Goal: Information Seeking & Learning: Learn about a topic

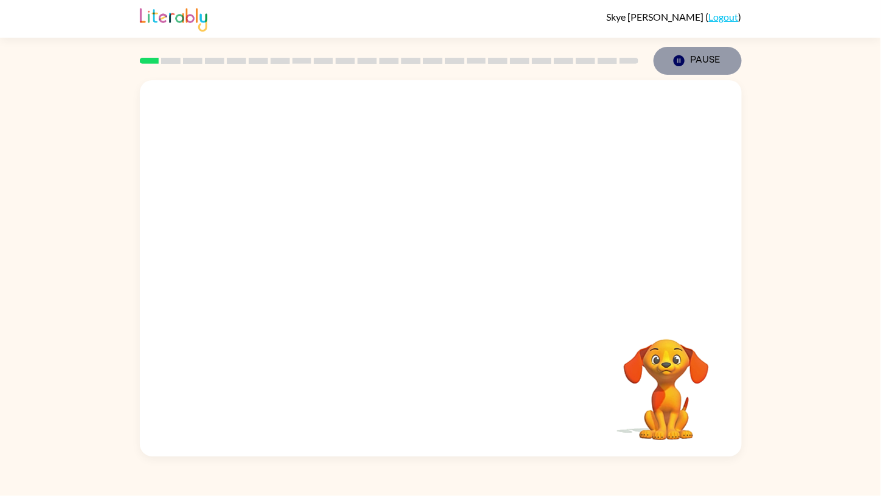
click at [676, 64] on icon "button" at bounding box center [678, 60] width 11 height 11
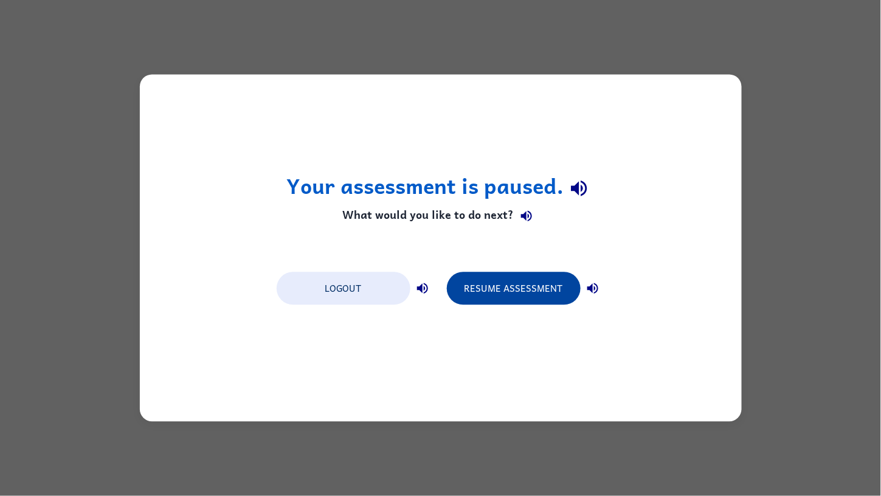
click at [510, 284] on button "Resume Assessment" at bounding box center [514, 288] width 134 height 33
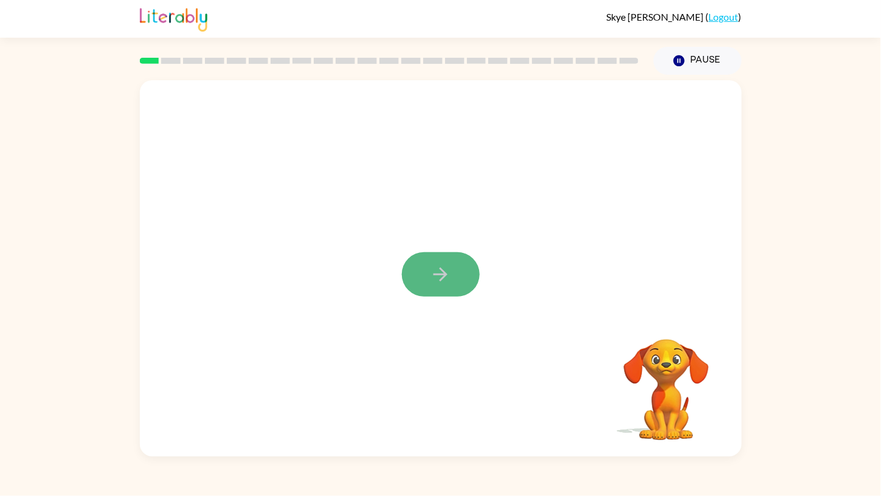
click at [456, 275] on button "button" at bounding box center [441, 274] width 78 height 44
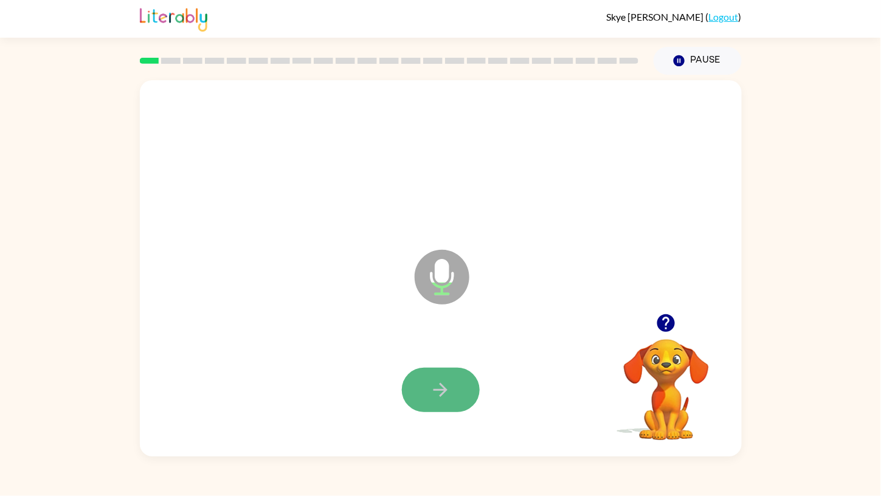
click at [463, 377] on button "button" at bounding box center [441, 390] width 78 height 44
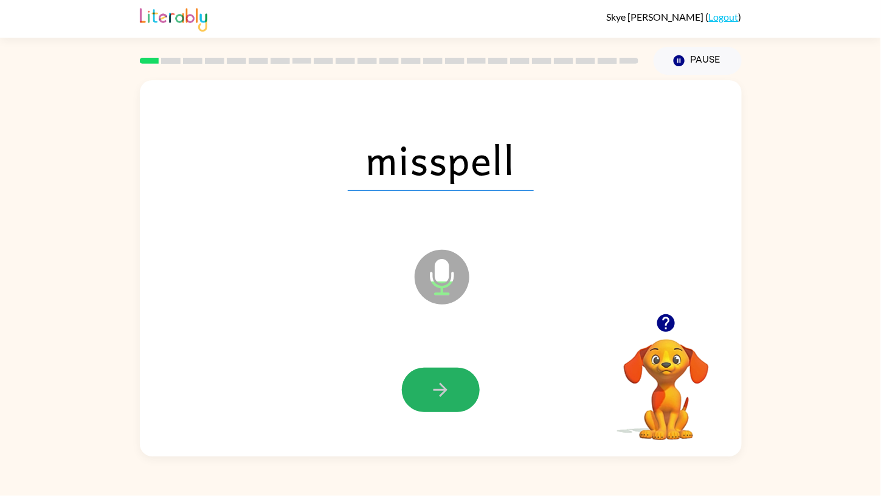
click at [463, 377] on button "button" at bounding box center [441, 390] width 78 height 44
click at [463, 377] on div at bounding box center [441, 390] width 78 height 44
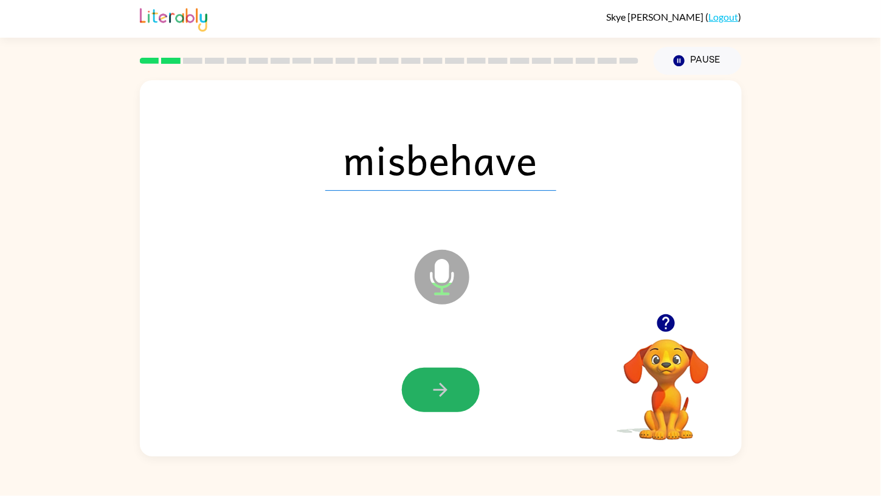
click at [463, 377] on button "button" at bounding box center [441, 390] width 78 height 44
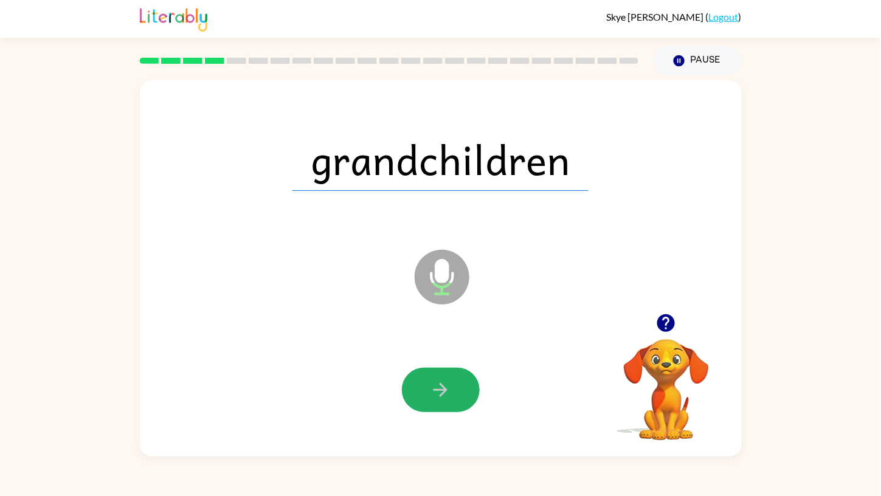
click at [463, 377] on button "button" at bounding box center [441, 390] width 78 height 44
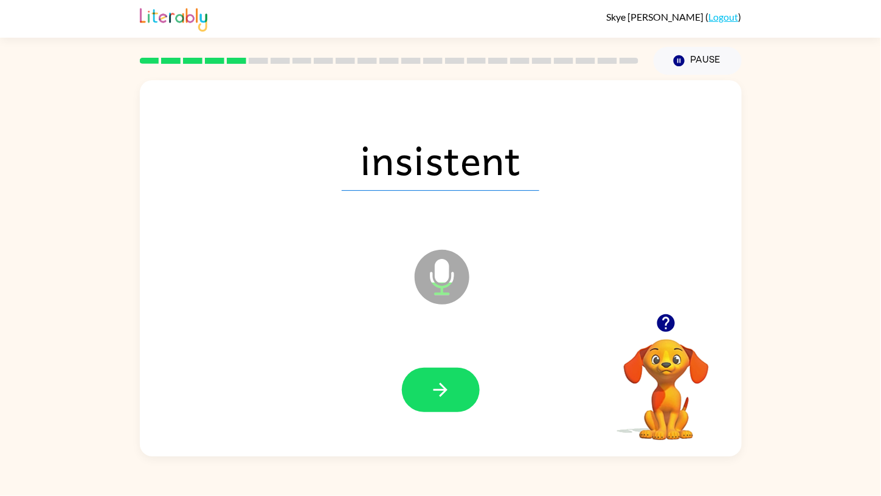
click at [463, 377] on button "button" at bounding box center [441, 390] width 78 height 44
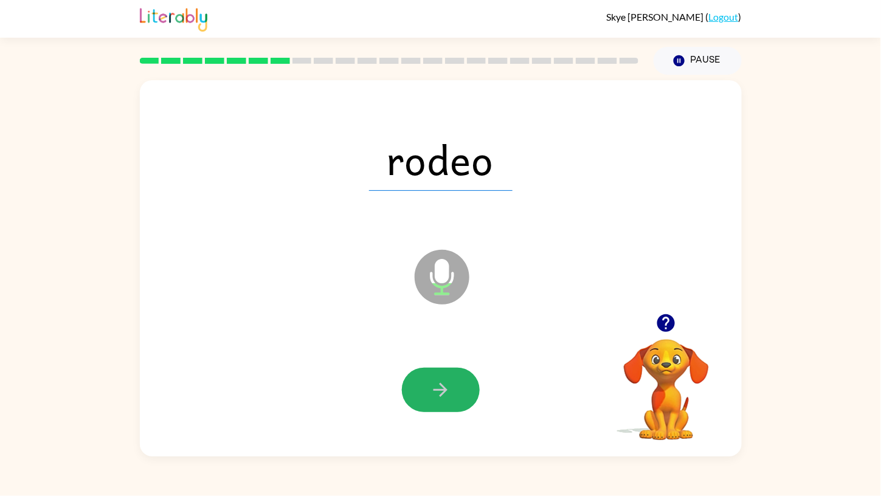
click at [463, 377] on button "button" at bounding box center [441, 390] width 78 height 44
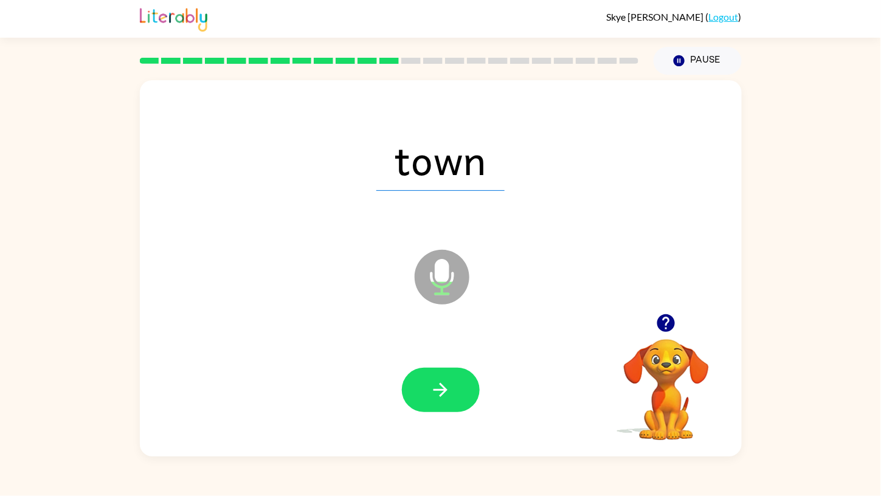
click at [463, 377] on button "button" at bounding box center [441, 390] width 78 height 44
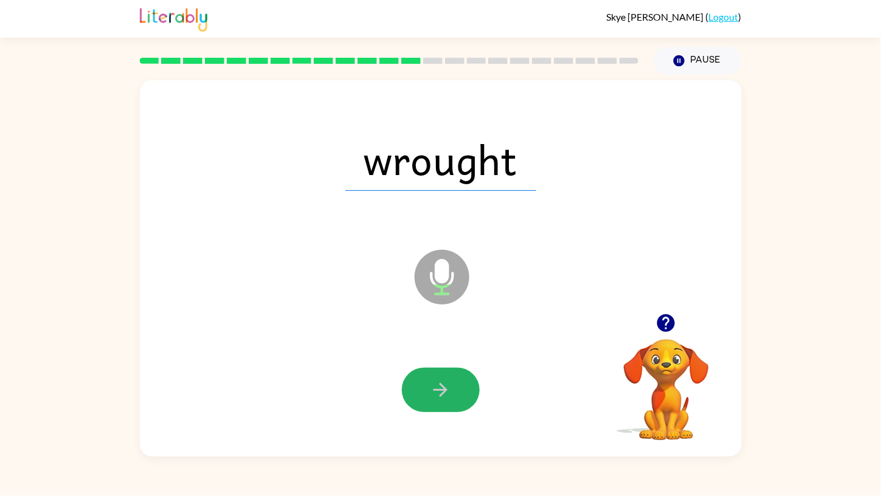
click at [463, 377] on button "button" at bounding box center [441, 390] width 78 height 44
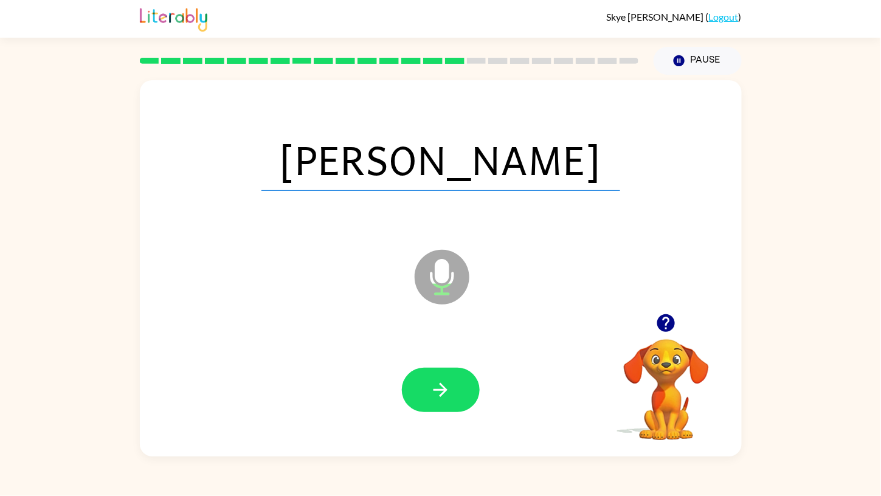
click at [463, 377] on button "button" at bounding box center [441, 390] width 78 height 44
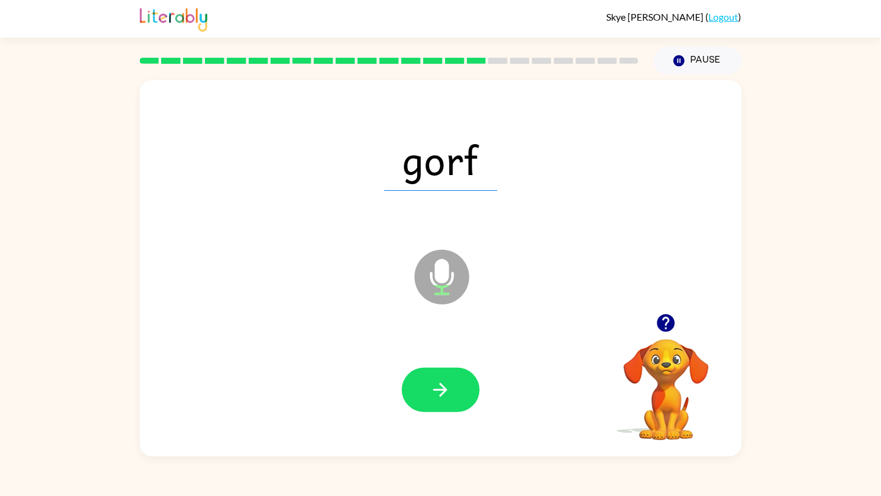
click at [463, 377] on button "button" at bounding box center [441, 390] width 78 height 44
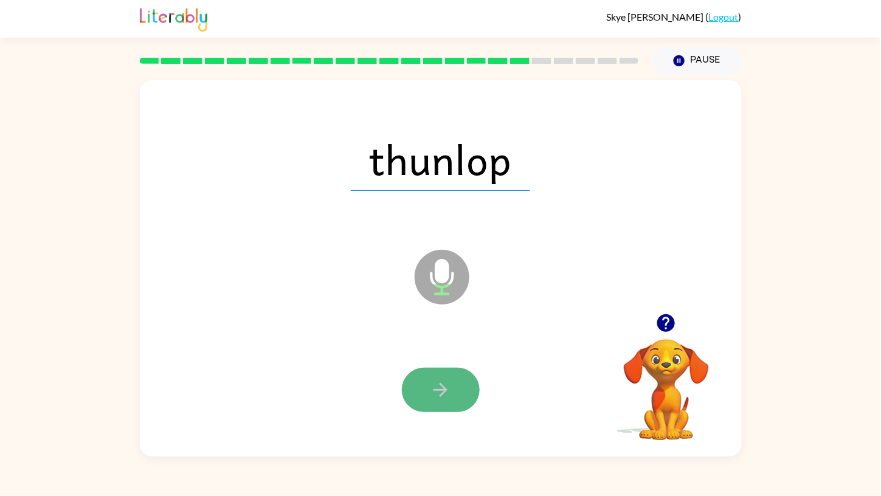
click at [464, 377] on button "button" at bounding box center [441, 390] width 78 height 44
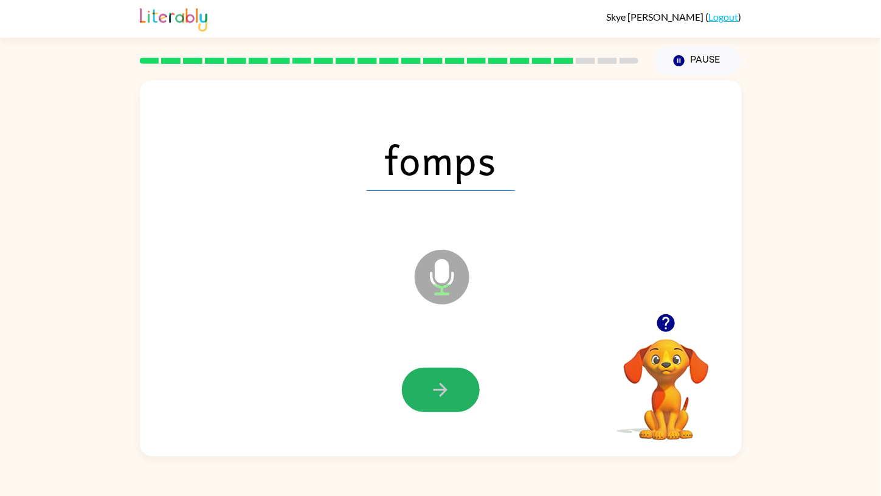
click at [464, 377] on button "button" at bounding box center [441, 390] width 78 height 44
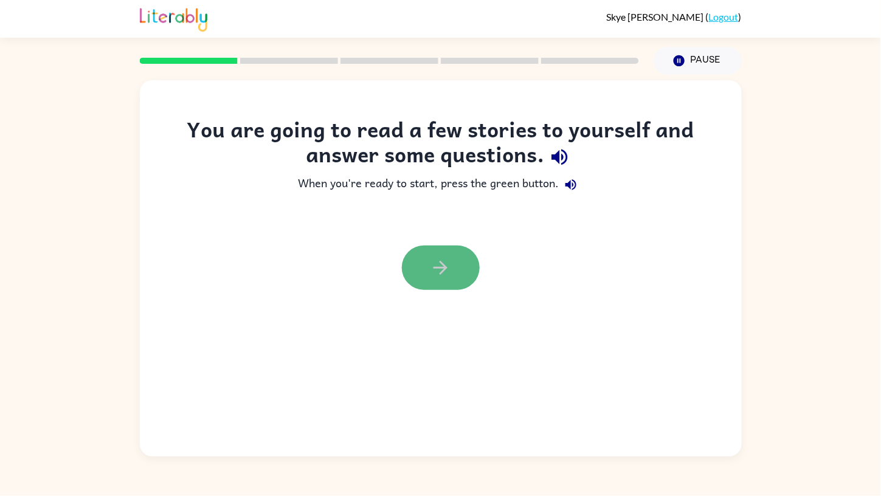
click at [432, 263] on icon "button" at bounding box center [440, 267] width 21 height 21
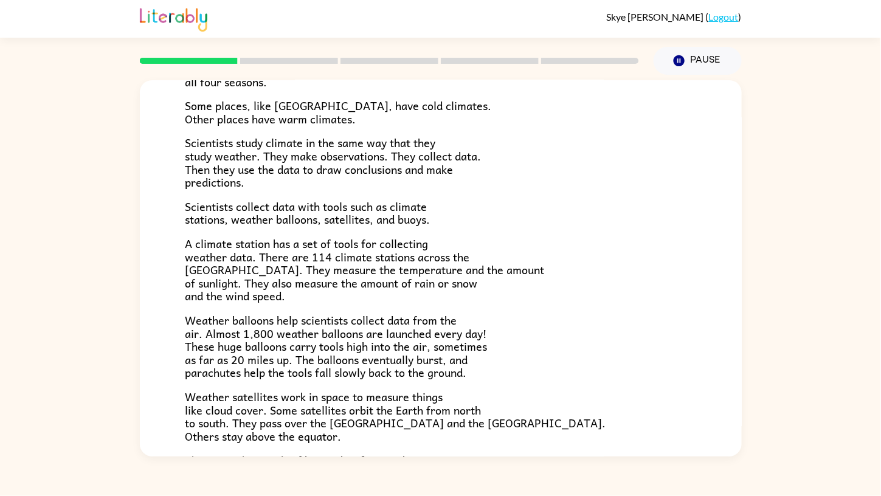
scroll to position [117, 0]
drag, startPoint x: 732, startPoint y: 197, endPoint x: 777, endPoint y: 198, distance: 45.0
click at [777, 198] on div "Climate Climate is the average of the weather conditions over all four seasons.…" at bounding box center [440, 266] width 881 height 382
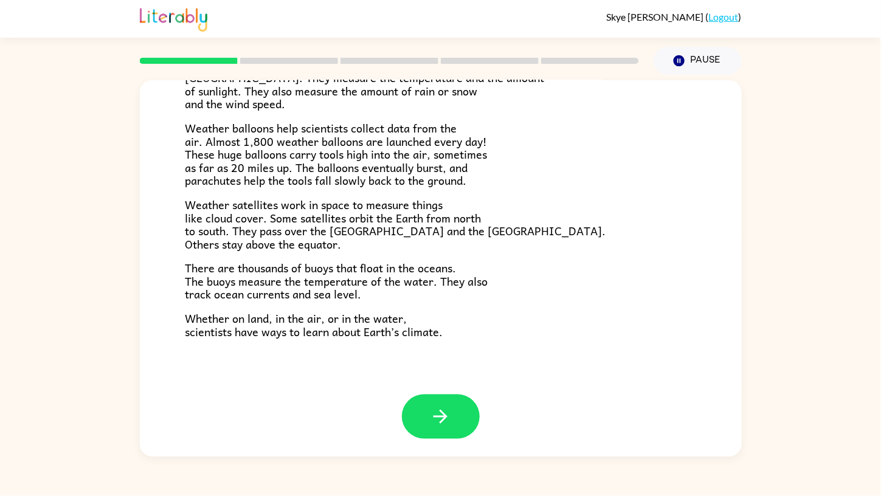
scroll to position [309, 0]
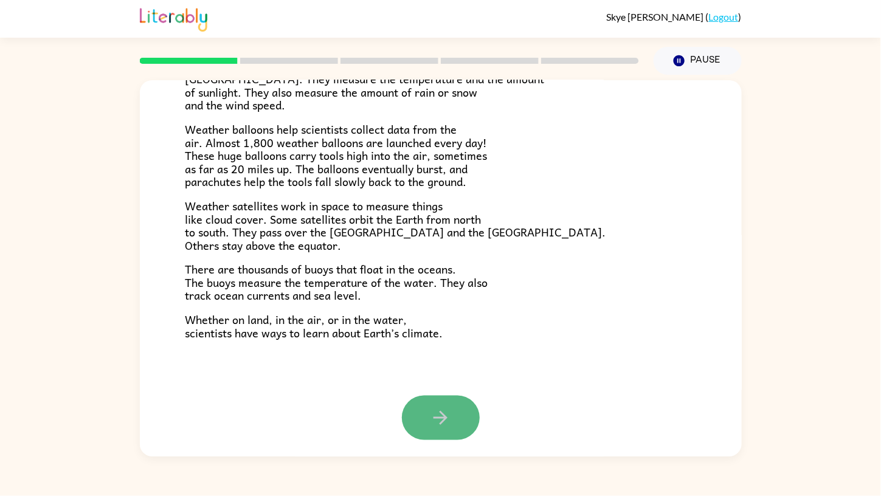
click at [441, 413] on icon "button" at bounding box center [440, 417] width 21 height 21
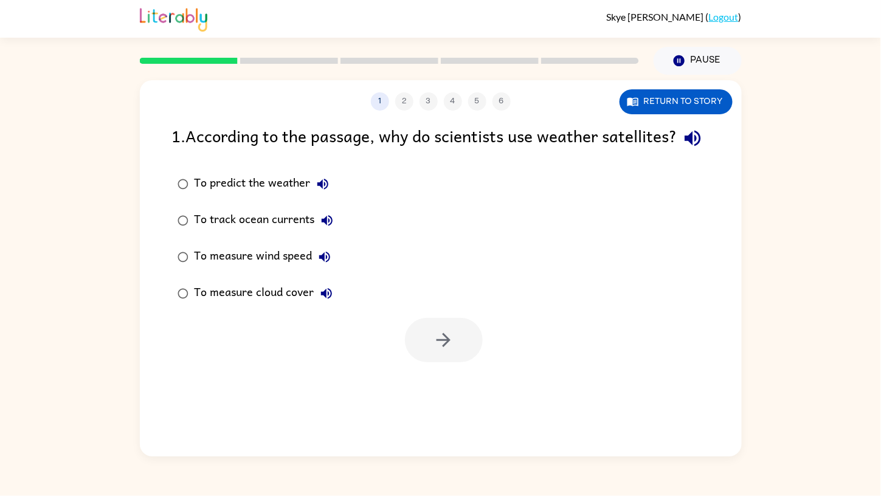
scroll to position [0, 0]
click at [684, 146] on icon "button" at bounding box center [692, 139] width 16 height 16
click at [324, 191] on icon "button" at bounding box center [322, 184] width 15 height 15
click at [324, 226] on icon "button" at bounding box center [326, 220] width 11 height 11
click at [326, 264] on icon "button" at bounding box center [324, 257] width 15 height 15
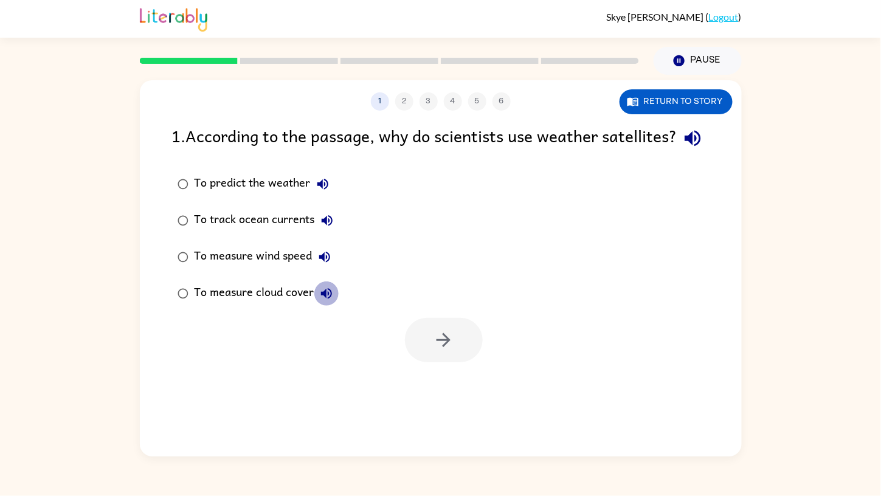
click at [319, 301] on icon "button" at bounding box center [326, 293] width 15 height 15
click at [448, 362] on button "button" at bounding box center [444, 340] width 78 height 44
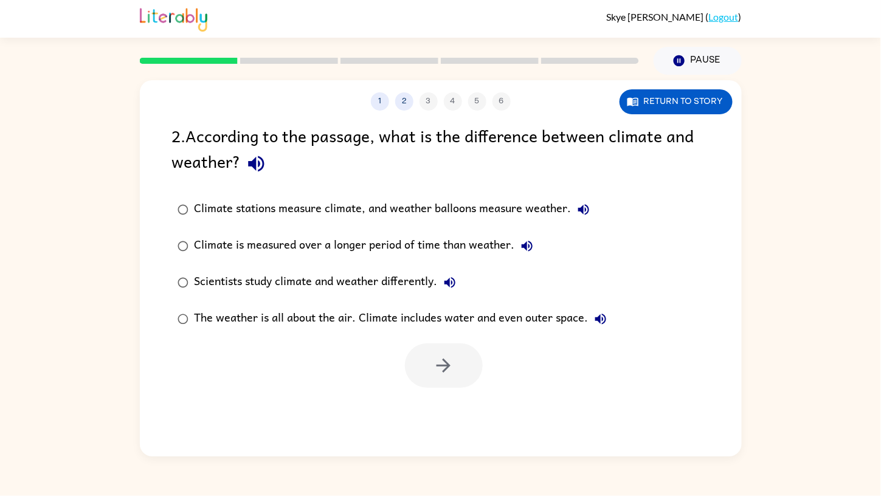
click at [256, 157] on icon "button" at bounding box center [255, 163] width 21 height 21
click at [587, 205] on icon "button" at bounding box center [583, 209] width 15 height 15
click at [523, 246] on icon "button" at bounding box center [526, 246] width 11 height 11
click at [451, 280] on icon "button" at bounding box center [449, 282] width 11 height 11
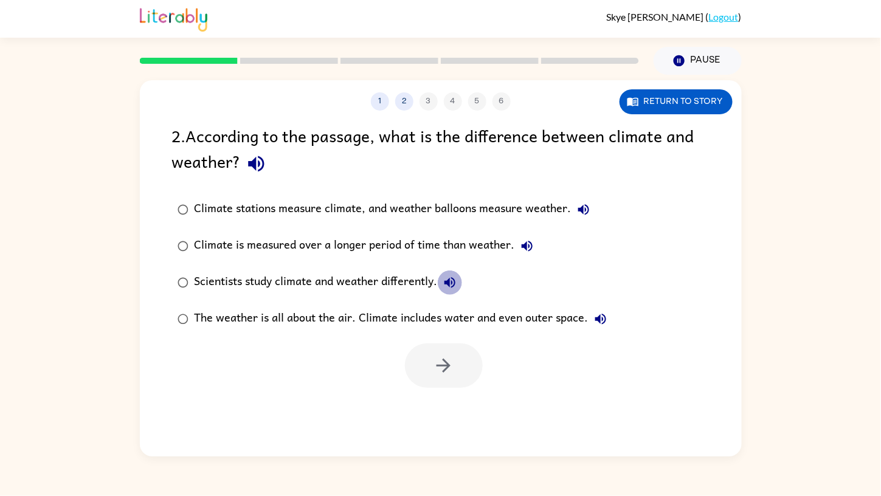
click at [451, 280] on icon "button" at bounding box center [449, 282] width 11 height 11
click at [608, 317] on button "The weather is all about the air. Climate includes water and even outer space." at bounding box center [600, 319] width 24 height 24
click at [419, 366] on button "button" at bounding box center [444, 365] width 78 height 44
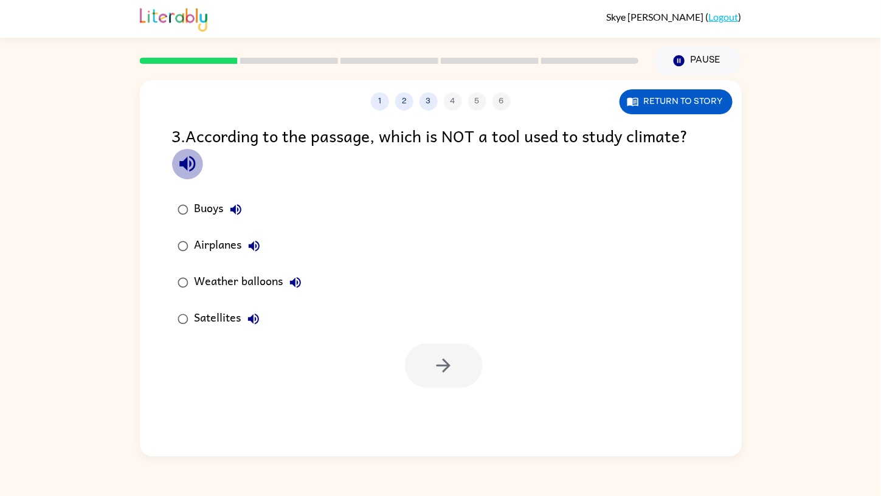
click at [194, 164] on icon "button" at bounding box center [187, 164] width 16 height 16
click at [236, 205] on icon "button" at bounding box center [235, 209] width 11 height 11
click at [251, 239] on icon "button" at bounding box center [254, 246] width 15 height 15
click at [303, 275] on button "Weather balloons" at bounding box center [295, 282] width 24 height 24
click at [255, 321] on icon "button" at bounding box center [253, 319] width 15 height 15
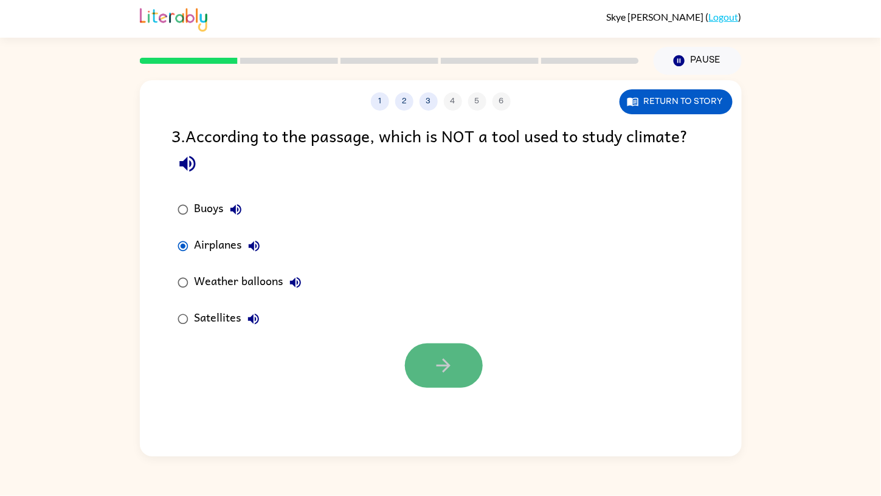
click at [419, 361] on button "button" at bounding box center [444, 365] width 78 height 44
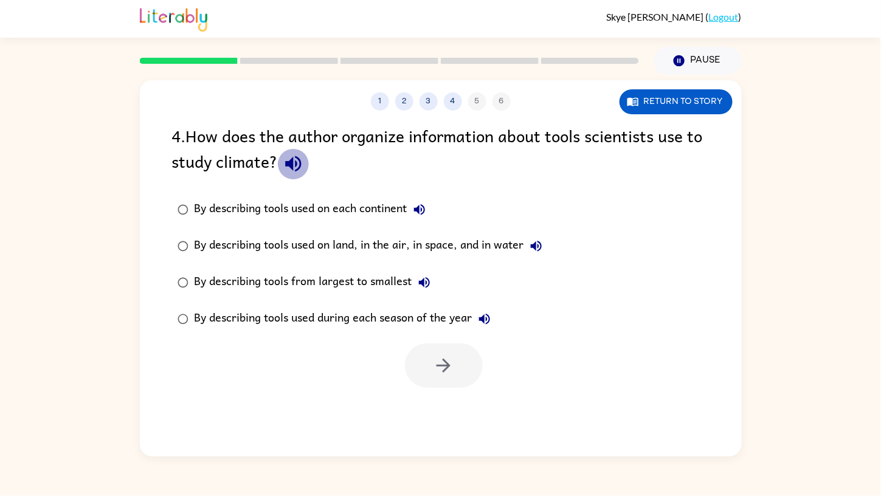
click at [281, 166] on button "button" at bounding box center [293, 163] width 31 height 31
click at [416, 207] on icon "button" at bounding box center [419, 209] width 15 height 15
click at [539, 251] on icon "button" at bounding box center [536, 246] width 15 height 15
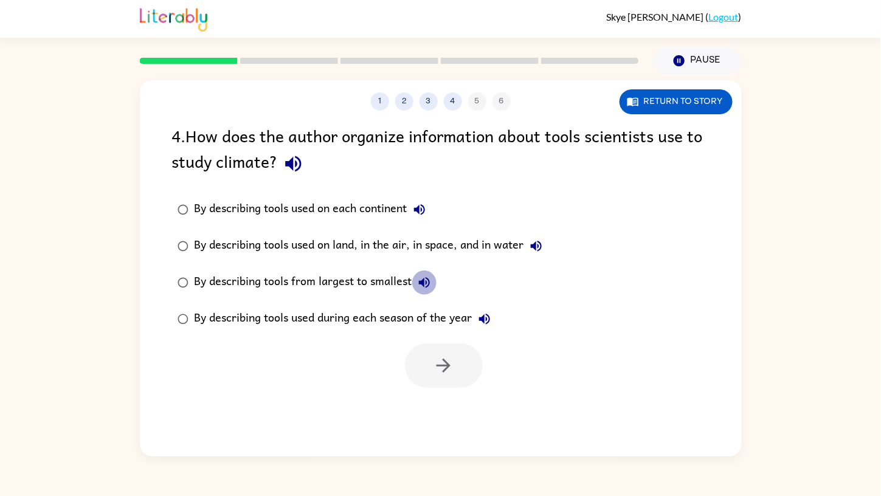
click at [421, 273] on button "By describing tools from largest to smallest" at bounding box center [424, 282] width 24 height 24
click at [485, 317] on icon "button" at bounding box center [484, 319] width 11 height 11
click at [533, 234] on div "By describing tools used on land, in the air, in space, and in water" at bounding box center [371, 246] width 354 height 24
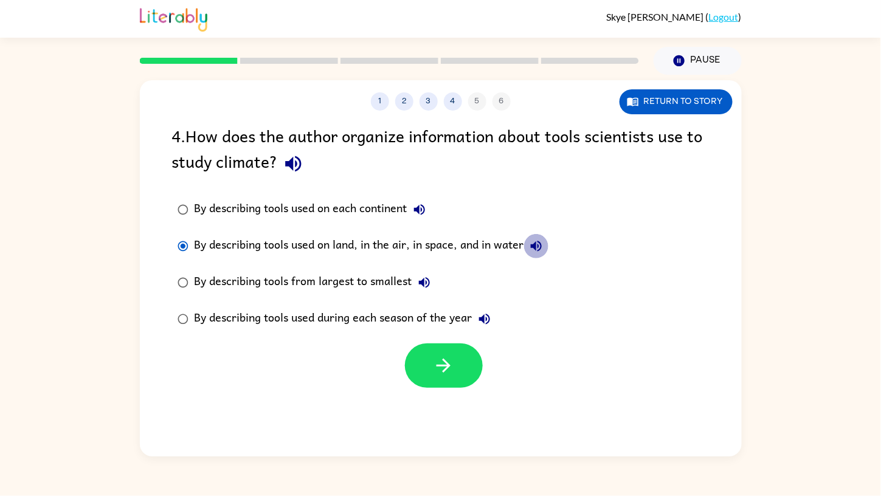
click at [538, 247] on icon "button" at bounding box center [536, 246] width 15 height 15
click at [543, 244] on icon "button" at bounding box center [536, 246] width 15 height 15
click at [540, 240] on icon "button" at bounding box center [536, 246] width 15 height 15
click at [464, 366] on button "button" at bounding box center [444, 365] width 78 height 44
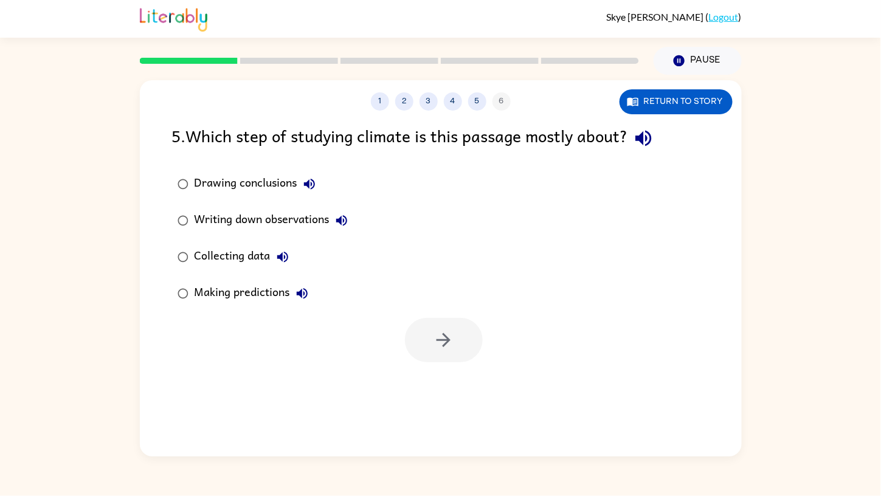
click at [645, 137] on icon "button" at bounding box center [643, 139] width 16 height 16
click at [647, 133] on icon "button" at bounding box center [643, 139] width 16 height 16
click at [306, 180] on icon "button" at bounding box center [309, 184] width 15 height 15
click at [348, 216] on icon "button" at bounding box center [341, 220] width 15 height 15
click at [280, 253] on icon "button" at bounding box center [282, 257] width 15 height 15
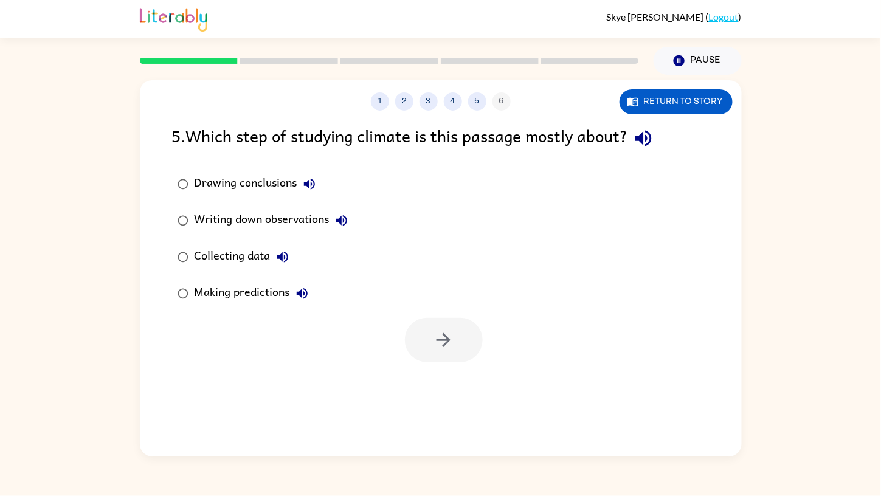
click at [301, 287] on icon "button" at bounding box center [302, 293] width 15 height 15
click at [447, 349] on icon "button" at bounding box center [443, 339] width 21 height 21
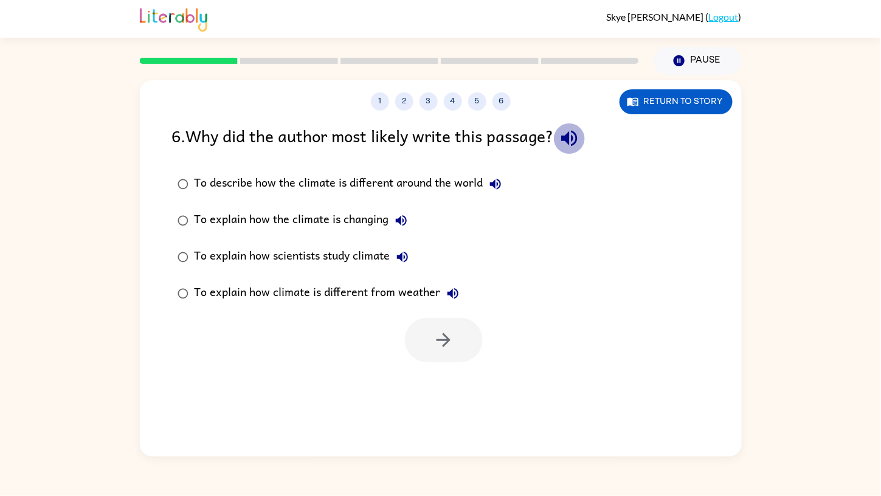
click at [580, 133] on icon "button" at bounding box center [568, 138] width 21 height 21
click at [488, 184] on icon "button" at bounding box center [495, 184] width 15 height 15
click at [402, 219] on icon "button" at bounding box center [401, 220] width 11 height 11
click at [403, 259] on icon "button" at bounding box center [402, 257] width 11 height 11
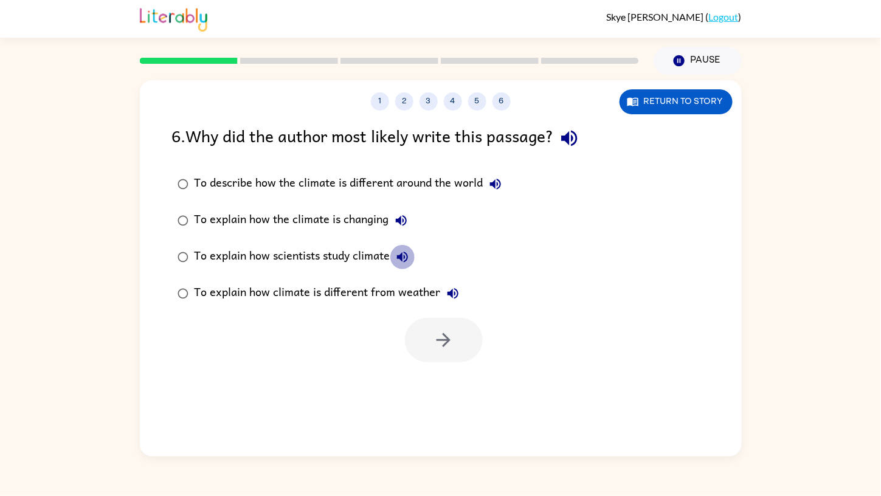
click at [403, 259] on icon "button" at bounding box center [402, 257] width 11 height 11
click at [450, 288] on icon "button" at bounding box center [452, 293] width 15 height 15
click at [465, 337] on button "button" at bounding box center [444, 340] width 78 height 44
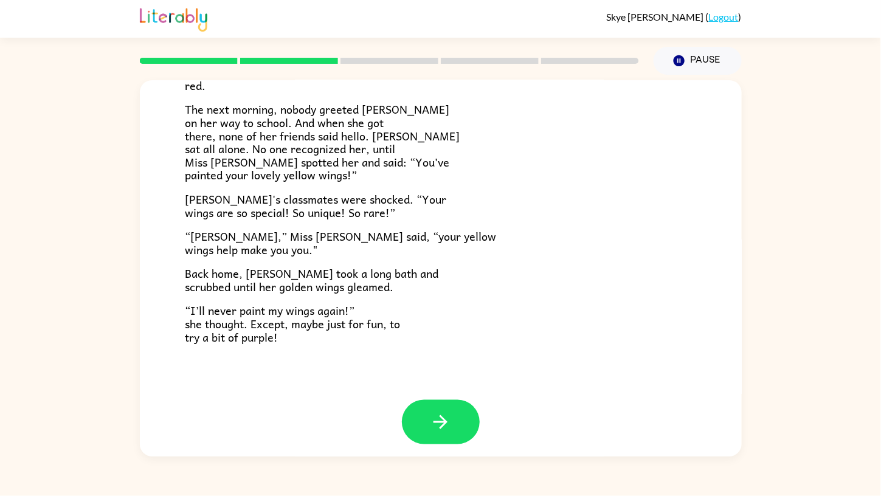
scroll to position [310, 0]
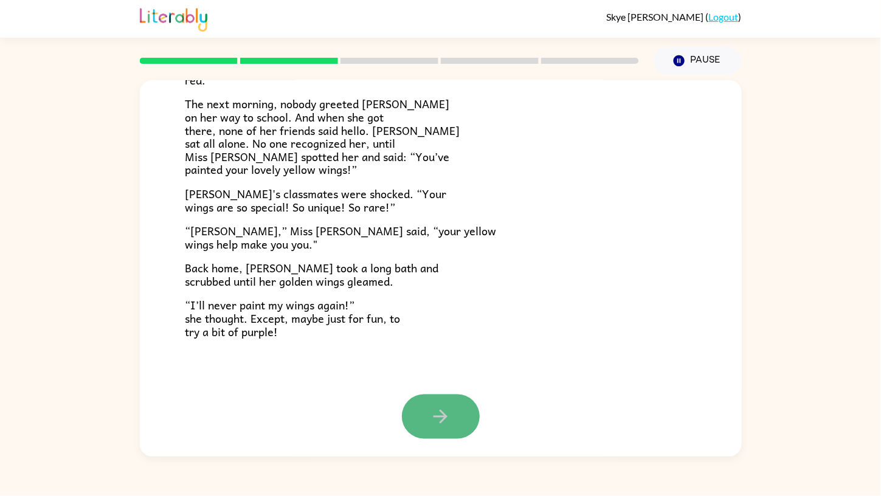
click at [453, 402] on button "button" at bounding box center [441, 416] width 78 height 44
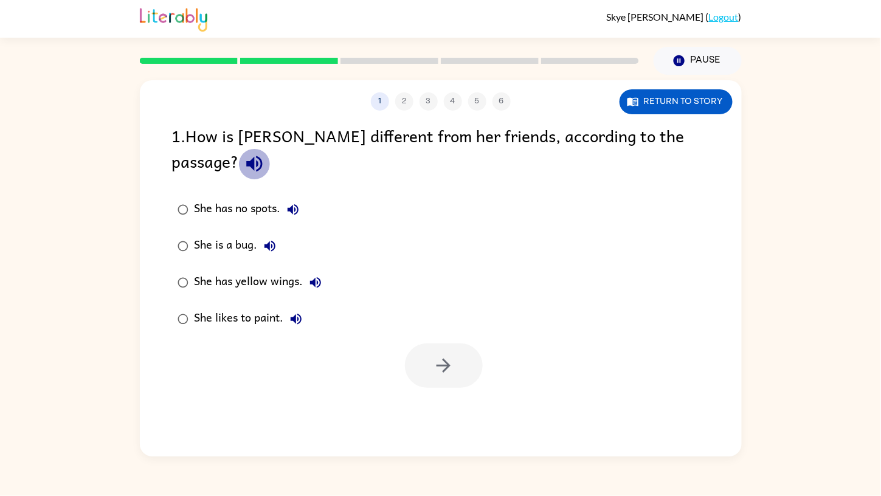
click at [262, 156] on icon "button" at bounding box center [254, 164] width 16 height 16
click at [437, 355] on icon "button" at bounding box center [443, 365] width 21 height 21
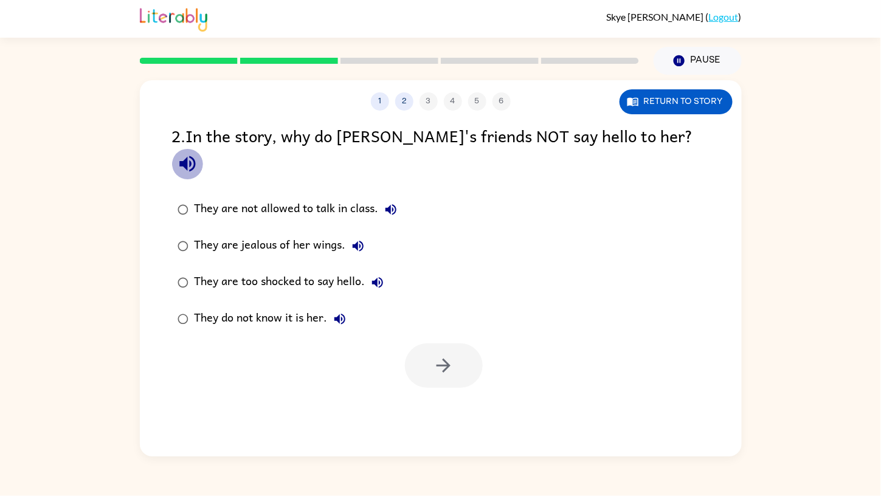
click at [195, 156] on icon "button" at bounding box center [187, 164] width 16 height 16
click at [390, 204] on icon "button" at bounding box center [390, 209] width 11 height 11
click at [357, 241] on icon "button" at bounding box center [357, 246] width 11 height 11
click at [373, 275] on icon "button" at bounding box center [377, 282] width 15 height 15
click at [335, 312] on icon "button" at bounding box center [339, 319] width 15 height 15
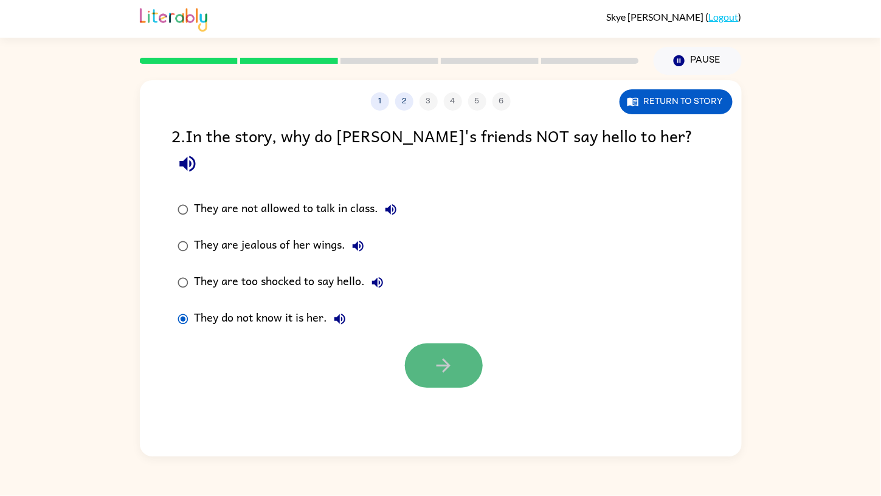
click at [448, 355] on icon "button" at bounding box center [443, 365] width 21 height 21
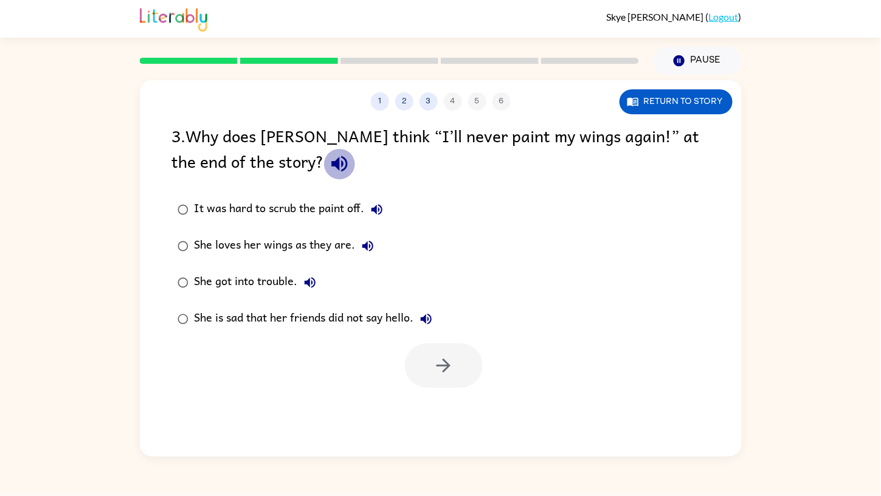
click at [329, 156] on icon "button" at bounding box center [339, 163] width 21 height 21
click at [374, 207] on icon "button" at bounding box center [376, 209] width 15 height 15
click at [371, 236] on button "She loves her wings as they are." at bounding box center [367, 246] width 24 height 24
click at [311, 279] on icon "button" at bounding box center [310, 282] width 15 height 15
click at [419, 312] on button "She is sad that her friends did not say hello." at bounding box center [426, 319] width 24 height 24
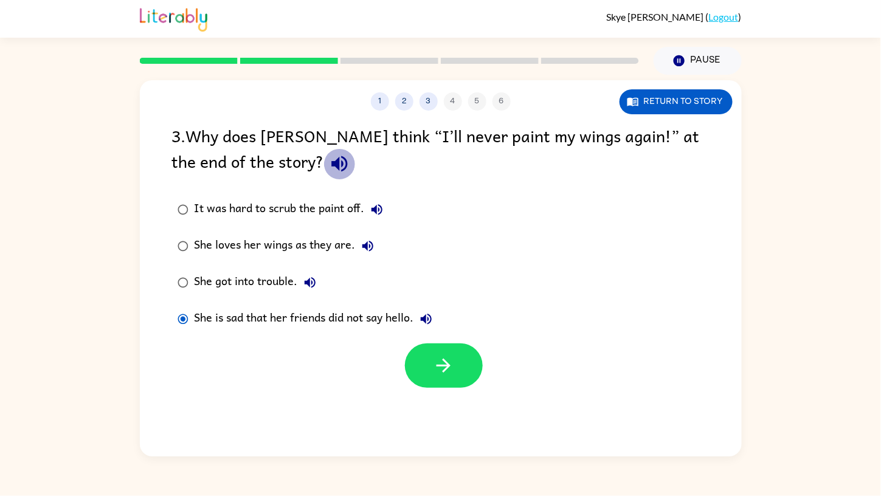
click at [329, 153] on icon "button" at bounding box center [339, 163] width 21 height 21
click at [431, 363] on button "button" at bounding box center [444, 365] width 78 height 44
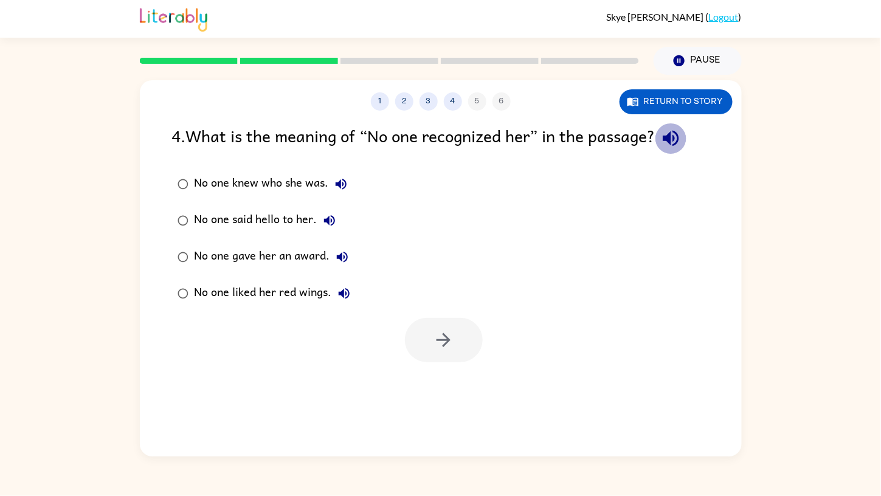
click at [678, 139] on icon "button" at bounding box center [670, 139] width 16 height 16
click at [346, 179] on icon "button" at bounding box center [341, 184] width 15 height 15
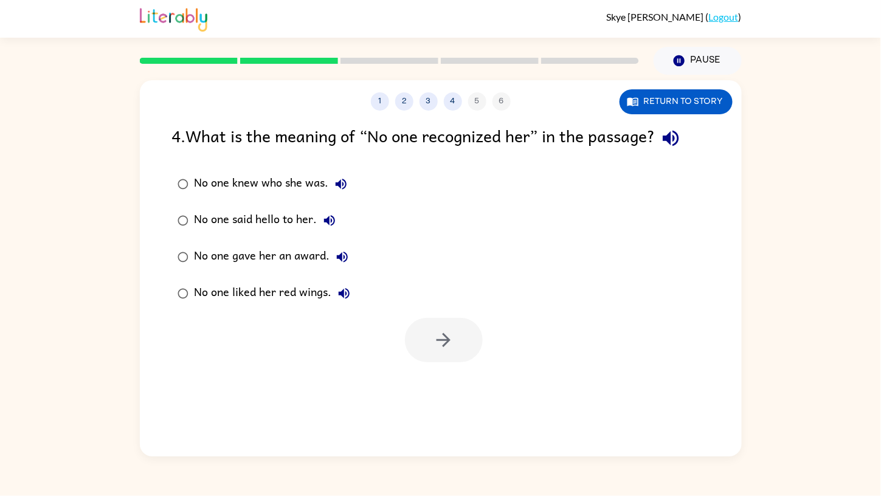
click at [236, 215] on div "No one said hello to her." at bounding box center [267, 220] width 147 height 24
click at [328, 190] on div "No one knew who she was." at bounding box center [273, 184] width 159 height 24
click at [458, 343] on button "button" at bounding box center [444, 340] width 78 height 44
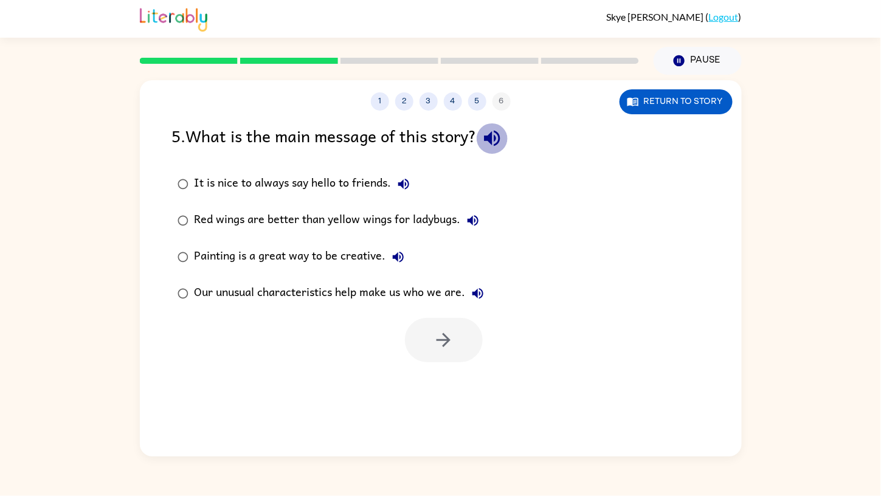
click at [503, 133] on icon "button" at bounding box center [491, 138] width 21 height 21
click at [509, 151] on div "5 . What is the main message of this story?" at bounding box center [440, 138] width 537 height 31
click at [500, 131] on icon "button" at bounding box center [492, 139] width 16 height 16
click at [402, 173] on button "It is nice to always say hello to friends." at bounding box center [403, 184] width 24 height 24
click at [470, 216] on icon "button" at bounding box center [472, 220] width 15 height 15
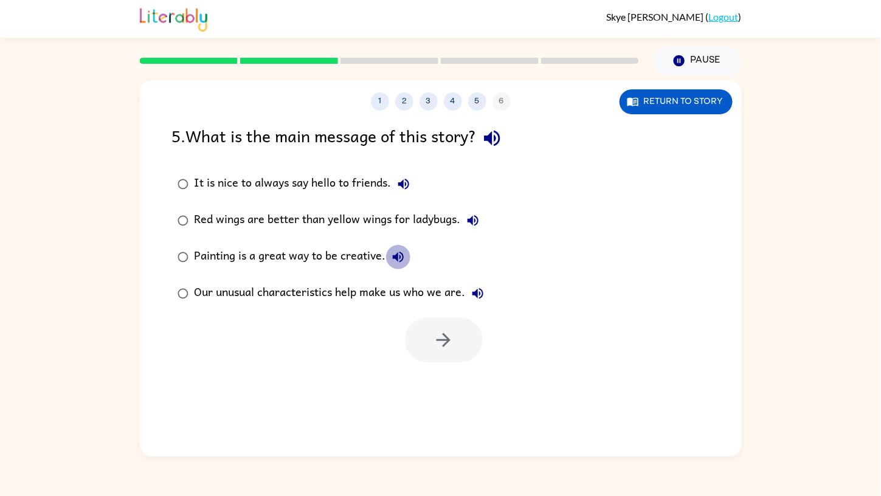
click at [398, 255] on icon "button" at bounding box center [398, 257] width 15 height 15
click at [475, 288] on icon "button" at bounding box center [477, 293] width 15 height 15
click at [436, 334] on icon "button" at bounding box center [443, 339] width 21 height 21
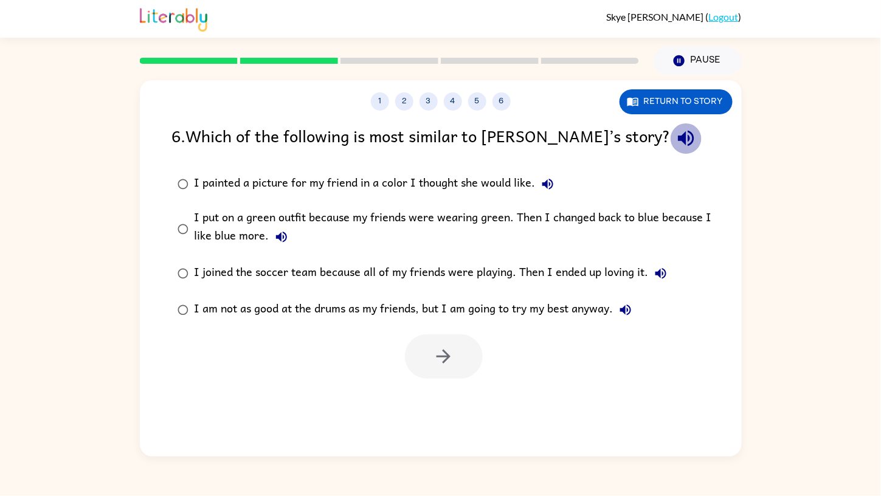
click at [675, 132] on icon "button" at bounding box center [685, 138] width 21 height 21
click at [549, 176] on button "I painted a picture for my friend in a color I thought she would like." at bounding box center [547, 184] width 24 height 24
click at [275, 234] on icon "button" at bounding box center [281, 237] width 15 height 15
click at [661, 269] on icon "button" at bounding box center [660, 273] width 11 height 11
click at [620, 306] on icon "button" at bounding box center [625, 310] width 15 height 15
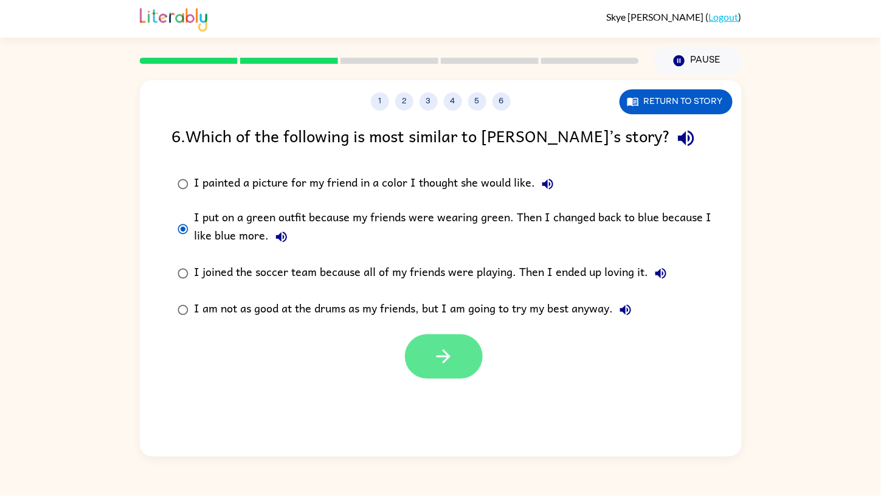
click at [443, 359] on icon "button" at bounding box center [443, 356] width 21 height 21
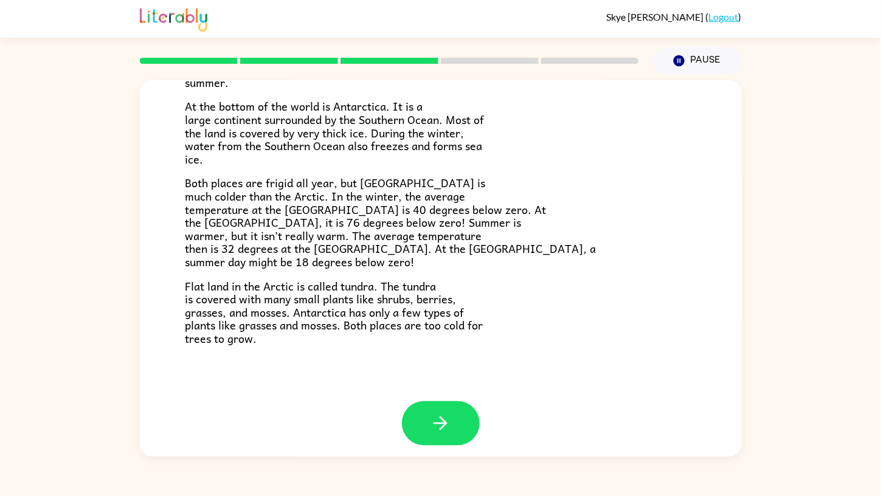
scroll to position [221, 0]
click at [452, 416] on button "button" at bounding box center [441, 422] width 78 height 44
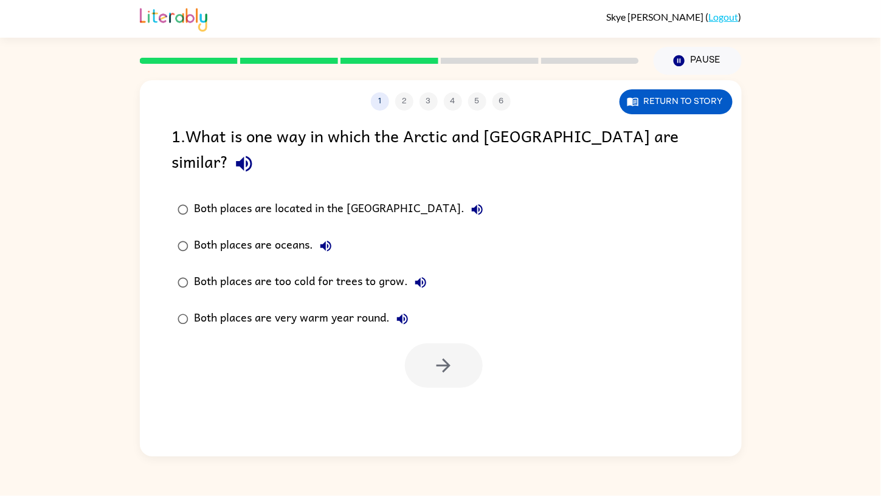
scroll to position [0, 0]
click at [677, 121] on div "1 2 3 4 5 6 Return to story 1 . What is one way in which the Arctic and Antarct…" at bounding box center [441, 268] width 602 height 376
click at [255, 153] on icon "button" at bounding box center [243, 163] width 21 height 21
click at [470, 202] on icon "button" at bounding box center [477, 209] width 15 height 15
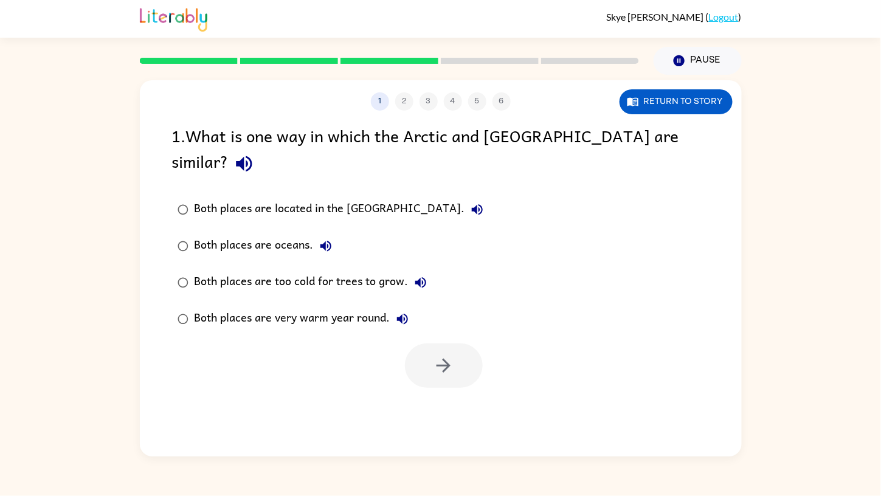
click at [320, 239] on icon "button" at bounding box center [325, 246] width 15 height 15
click at [419, 277] on icon "button" at bounding box center [420, 282] width 11 height 11
click at [407, 312] on icon "button" at bounding box center [402, 319] width 15 height 15
click at [439, 355] on icon "button" at bounding box center [443, 365] width 21 height 21
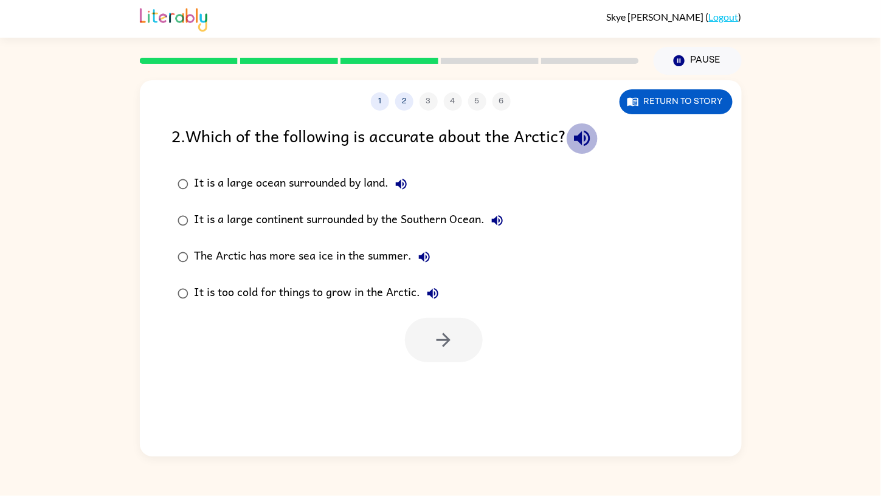
click at [575, 129] on icon "button" at bounding box center [581, 138] width 21 height 21
click at [577, 140] on icon "button" at bounding box center [581, 138] width 21 height 21
click at [402, 175] on button "It is a large ocean surrounded by land." at bounding box center [401, 184] width 24 height 24
click at [497, 218] on icon "button" at bounding box center [497, 220] width 11 height 11
click at [421, 250] on icon "button" at bounding box center [424, 257] width 15 height 15
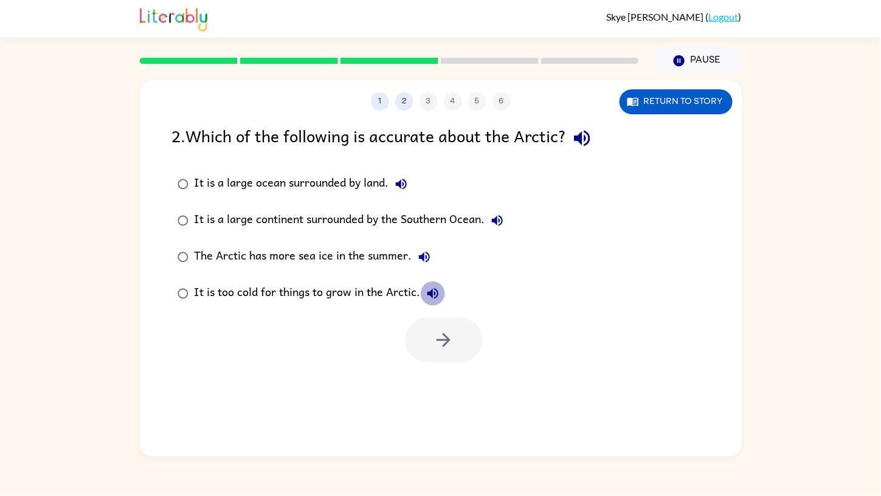
click at [429, 287] on icon "button" at bounding box center [432, 293] width 15 height 15
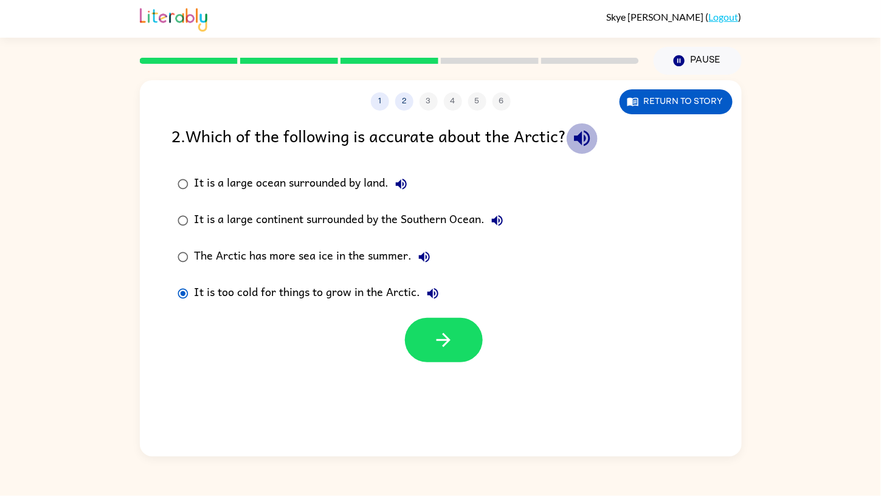
click at [579, 130] on icon "button" at bounding box center [581, 138] width 21 height 21
click at [459, 337] on button "button" at bounding box center [444, 340] width 78 height 44
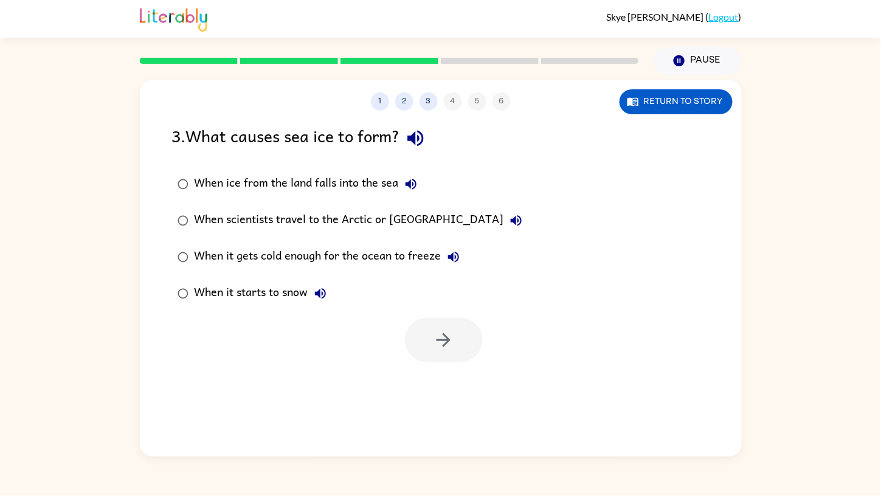
click at [459, 337] on div at bounding box center [444, 340] width 78 height 44
click at [423, 134] on icon "button" at bounding box center [415, 138] width 21 height 21
click at [410, 174] on button "When ice from the land falls into the sea" at bounding box center [411, 184] width 24 height 24
click at [504, 219] on button "When scientists travel to the Arctic or Antarctica" at bounding box center [516, 220] width 24 height 24
click at [453, 250] on icon "button" at bounding box center [453, 257] width 15 height 15
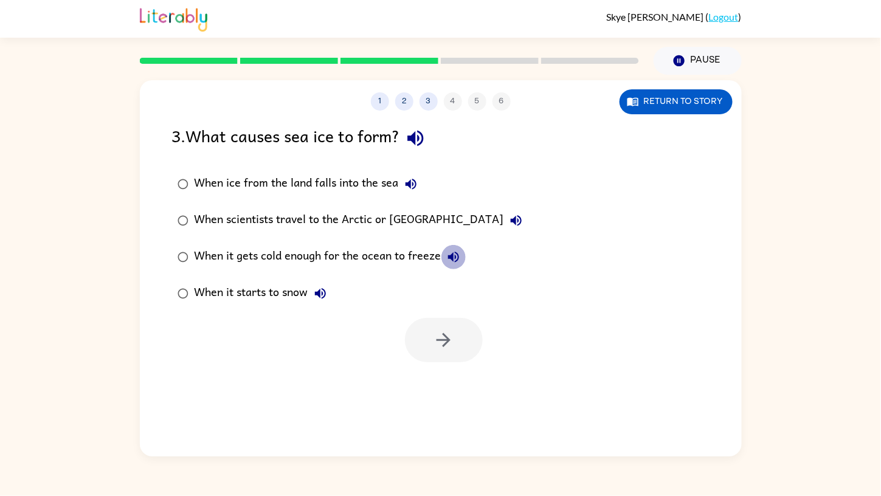
click at [453, 250] on icon "button" at bounding box center [453, 257] width 15 height 15
click at [321, 289] on icon "button" at bounding box center [320, 293] width 15 height 15
click at [436, 324] on button "button" at bounding box center [444, 340] width 78 height 44
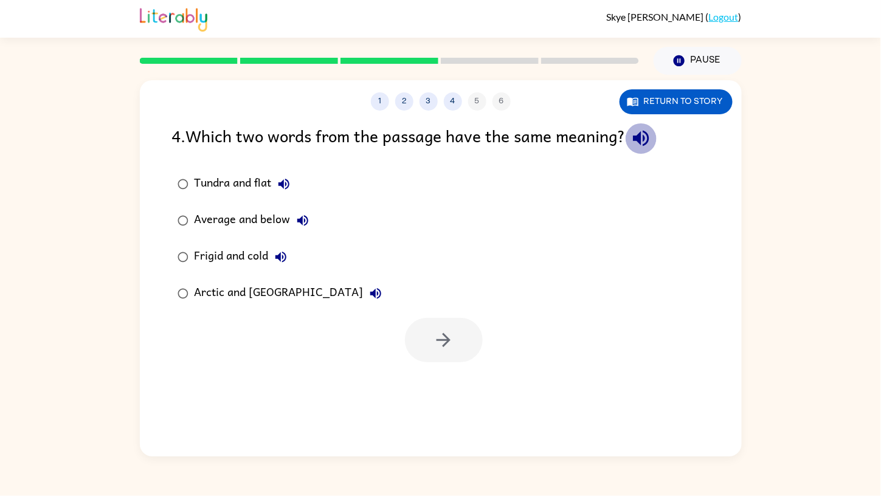
click at [651, 132] on icon "button" at bounding box center [640, 138] width 21 height 21
click at [282, 182] on icon "button" at bounding box center [283, 184] width 15 height 15
click at [302, 211] on button "Average and below" at bounding box center [302, 220] width 24 height 24
click at [302, 220] on icon "button" at bounding box center [302, 220] width 11 height 11
click at [270, 253] on button "Frigid and cold" at bounding box center [281, 257] width 24 height 24
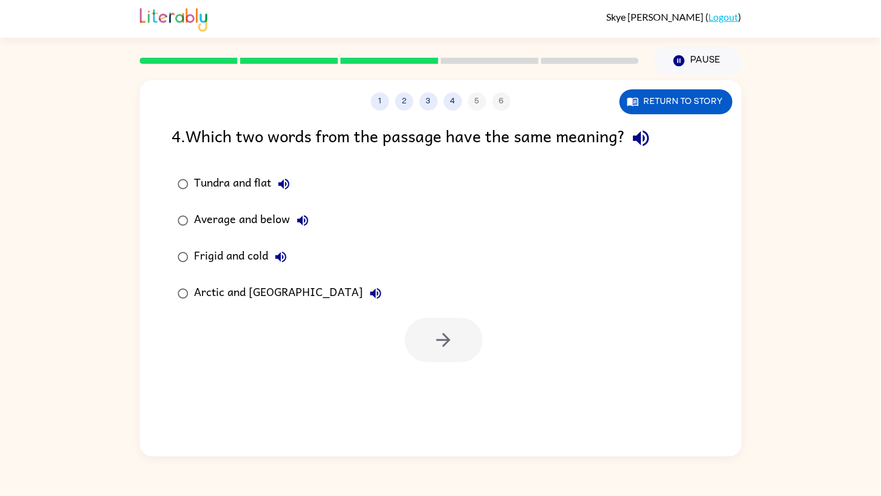
click at [370, 294] on icon "button" at bounding box center [375, 293] width 11 height 11
click at [443, 338] on icon "button" at bounding box center [443, 339] width 21 height 21
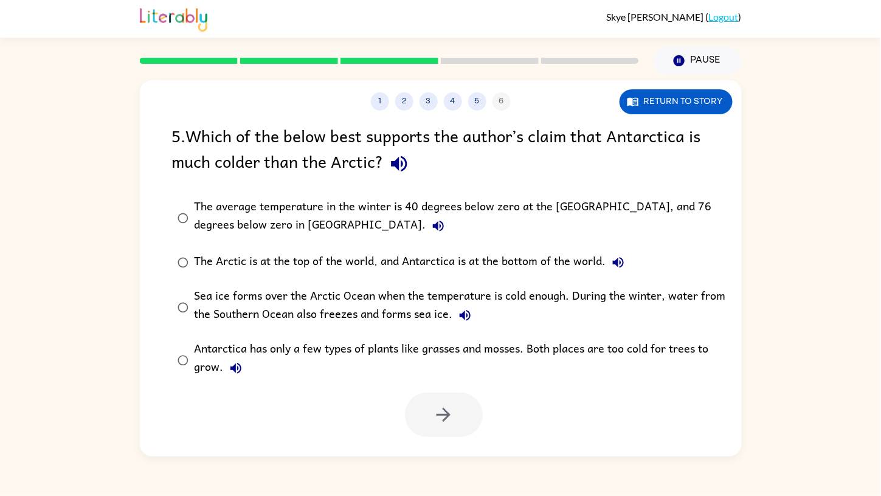
click at [436, 344] on div "Antarctica has only a few types of plants like grasses and mosses. Both places …" at bounding box center [459, 360] width 531 height 41
click at [452, 101] on button "4" at bounding box center [453, 101] width 18 height 18
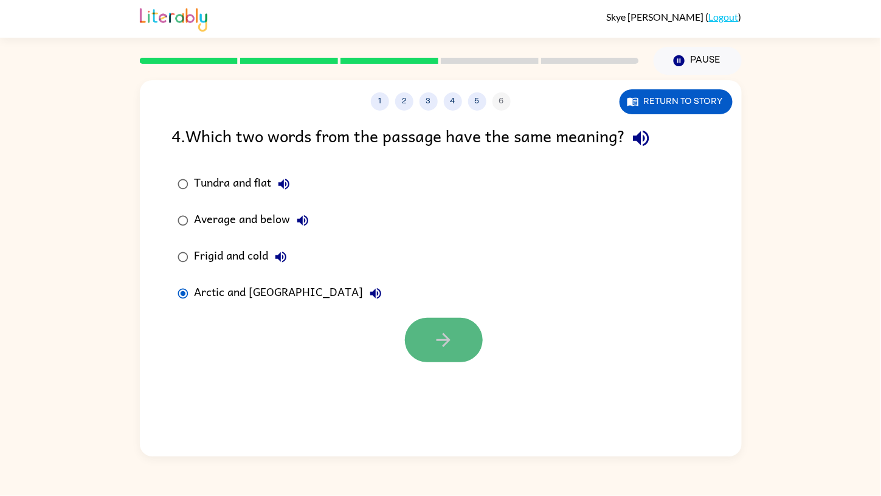
click at [455, 337] on button "button" at bounding box center [444, 340] width 78 height 44
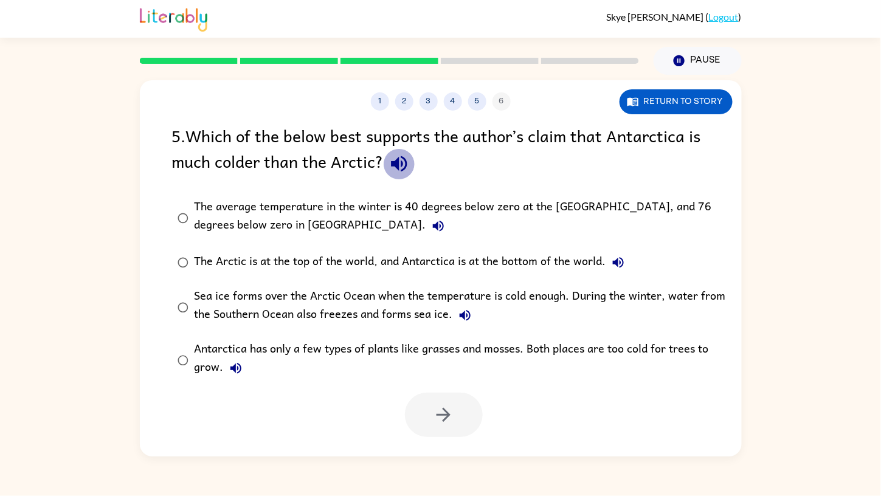
click at [401, 170] on icon "button" at bounding box center [399, 164] width 16 height 16
click at [431, 221] on icon "button" at bounding box center [438, 226] width 15 height 15
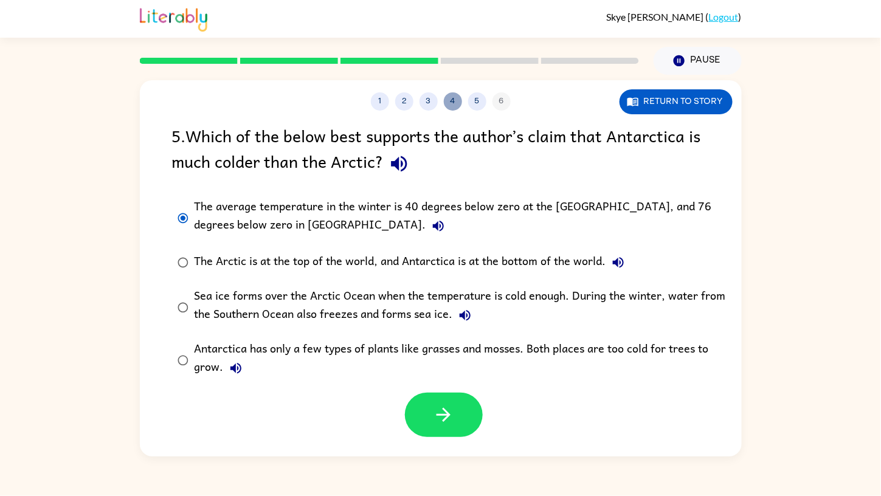
click at [453, 105] on button "4" at bounding box center [453, 101] width 18 height 18
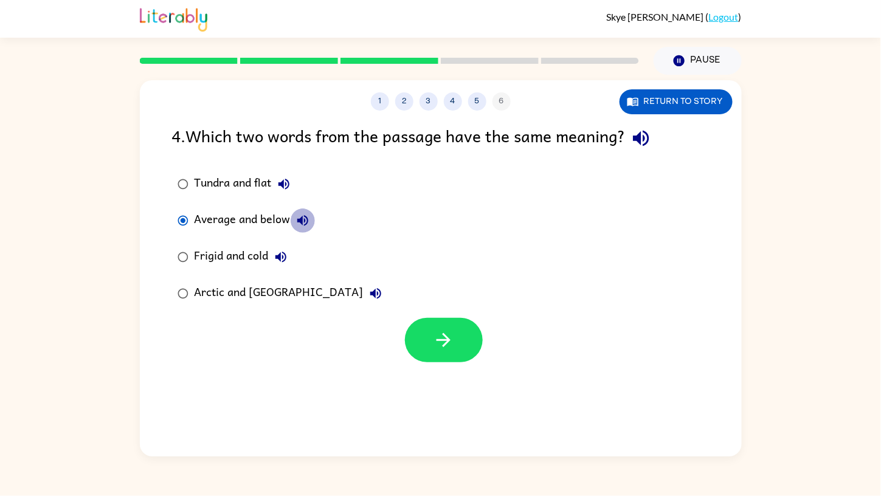
click at [299, 218] on icon "button" at bounding box center [302, 220] width 15 height 15
click at [442, 323] on button "button" at bounding box center [444, 340] width 78 height 44
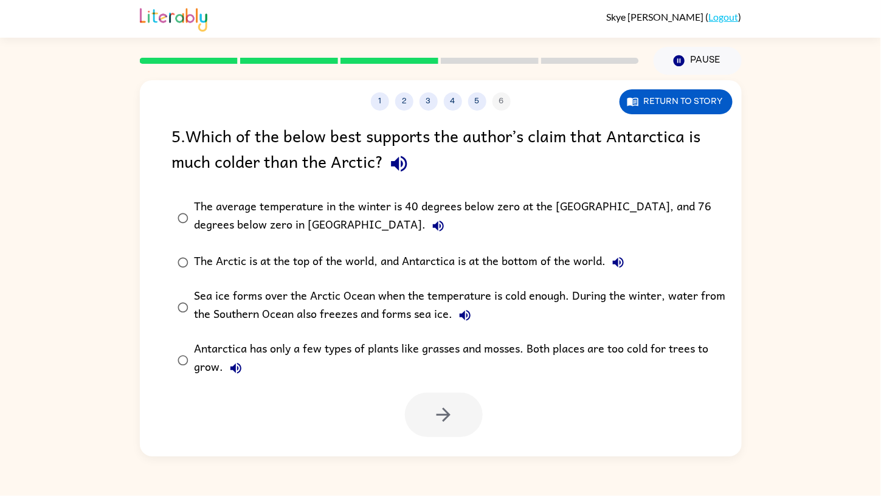
click at [442, 323] on div "Sea ice forms over the Arctic Ocean when the temperature is cold enough. During…" at bounding box center [459, 307] width 531 height 41
click at [198, 212] on div "The average temperature in the winter is 40 degrees below zero at the North Pol…" at bounding box center [459, 217] width 531 height 41
click at [450, 407] on icon "button" at bounding box center [443, 414] width 21 height 21
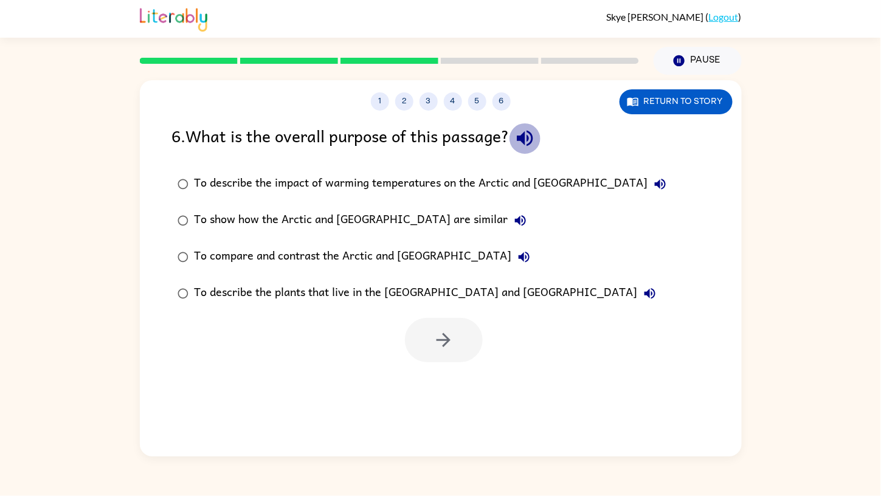
click at [530, 125] on button "button" at bounding box center [524, 138] width 31 height 31
click at [653, 182] on icon "button" at bounding box center [660, 184] width 15 height 15
click at [653, 181] on icon "button" at bounding box center [660, 184] width 15 height 15
click at [513, 219] on icon "button" at bounding box center [520, 220] width 15 height 15
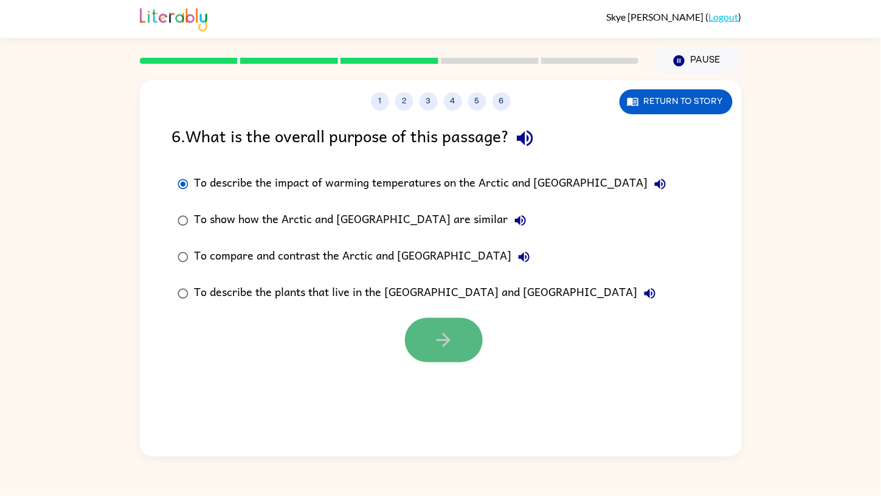
click at [452, 346] on icon "button" at bounding box center [443, 339] width 21 height 21
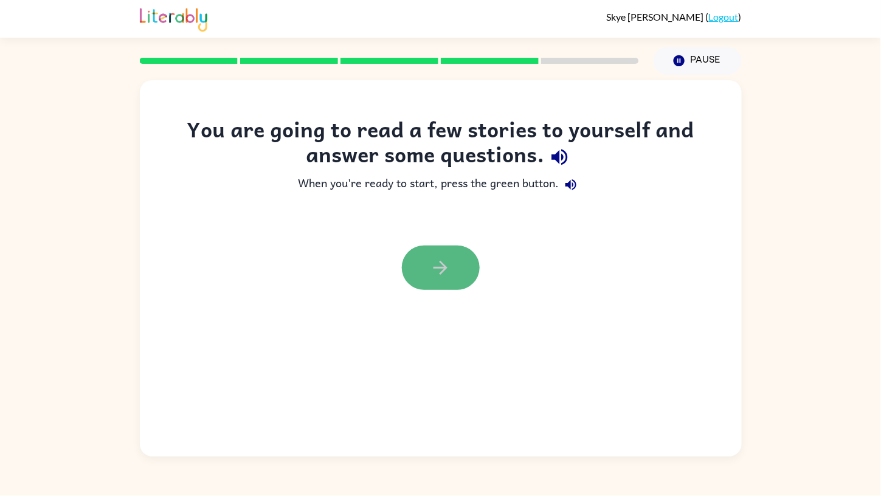
click at [450, 264] on icon "button" at bounding box center [440, 267] width 21 height 21
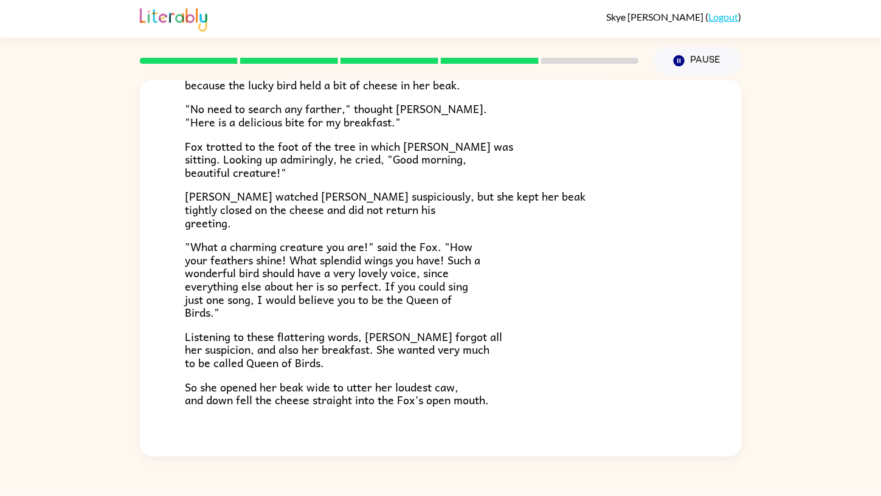
scroll to position [142, 0]
click at [450, 264] on span ""What a charming creature you are!" said the Fox. "How your feathers shine! Wha…" at bounding box center [332, 277] width 295 height 83
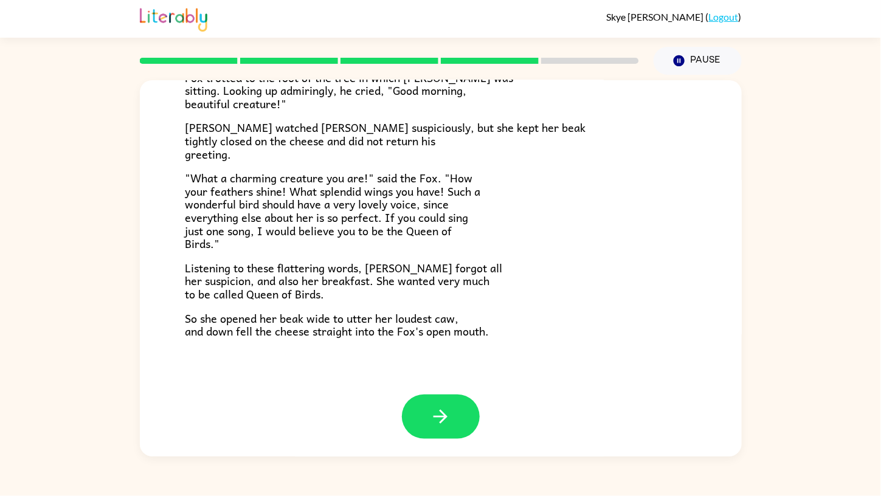
scroll to position [210, 0]
click at [435, 418] on icon "button" at bounding box center [440, 416] width 21 height 21
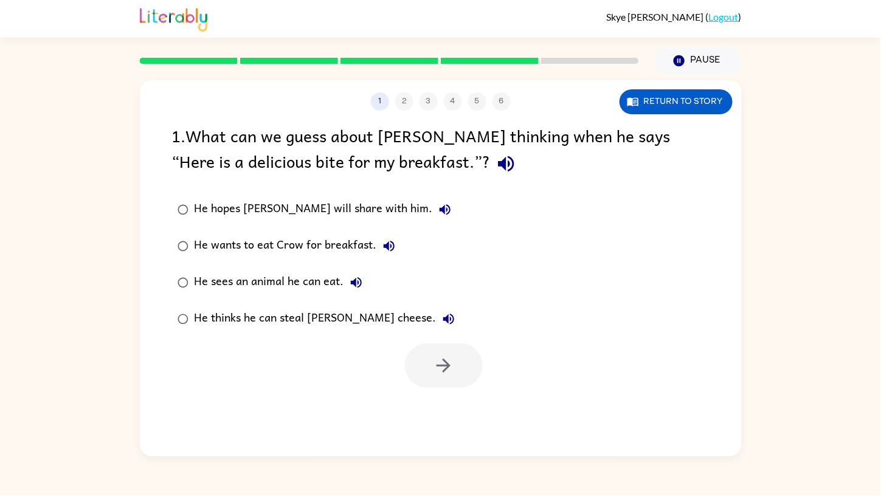
scroll to position [0, 0]
click at [495, 156] on icon "button" at bounding box center [505, 163] width 21 height 21
click at [439, 209] on icon "button" at bounding box center [444, 209] width 11 height 11
click at [386, 246] on icon "button" at bounding box center [388, 246] width 11 height 11
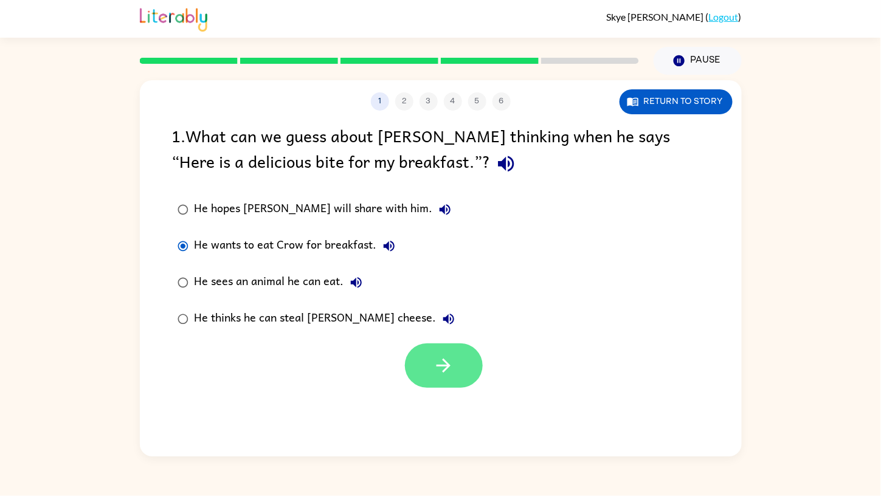
click at [453, 362] on icon "button" at bounding box center [443, 365] width 21 height 21
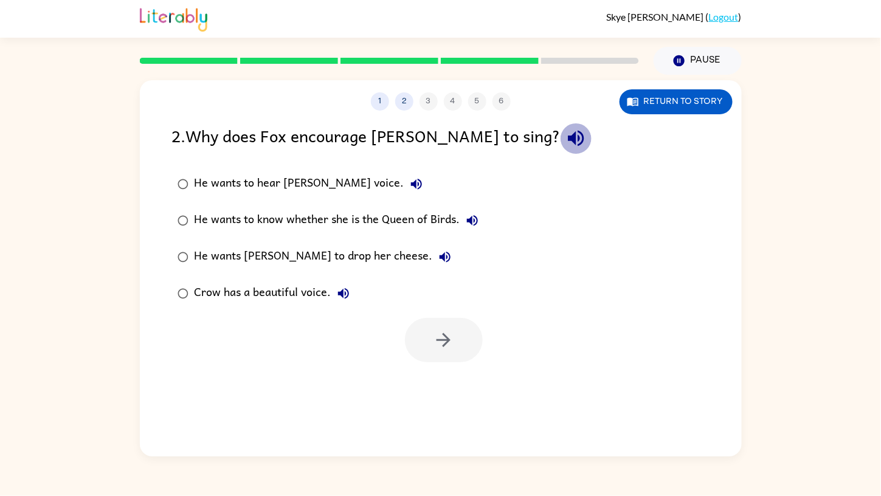
click at [565, 135] on icon "button" at bounding box center [575, 138] width 21 height 21
click at [411, 181] on icon "button" at bounding box center [416, 184] width 11 height 11
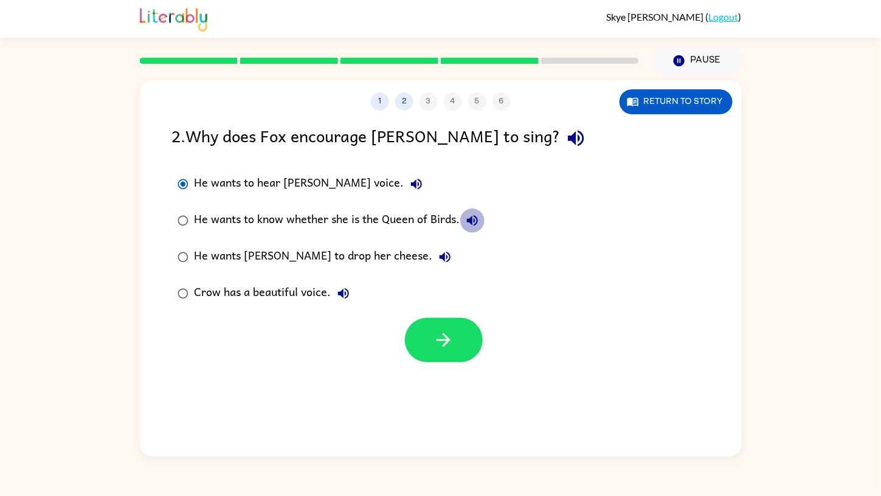
click at [476, 216] on icon "button" at bounding box center [472, 220] width 15 height 15
click at [438, 255] on icon "button" at bounding box center [445, 257] width 15 height 15
click at [340, 289] on icon "button" at bounding box center [343, 293] width 15 height 15
click at [442, 336] on icon "button" at bounding box center [443, 339] width 21 height 21
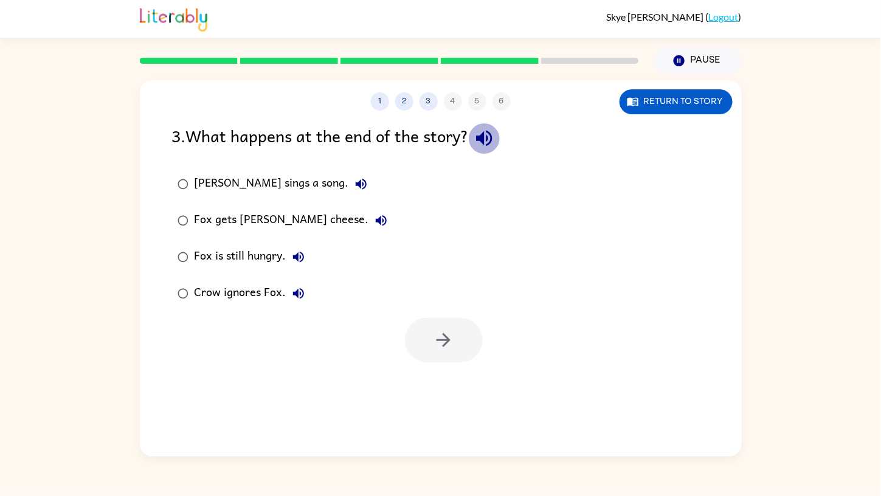
click at [481, 135] on icon "button" at bounding box center [483, 138] width 21 height 21
click at [354, 179] on icon "button" at bounding box center [361, 184] width 15 height 15
click at [374, 213] on icon "button" at bounding box center [381, 220] width 15 height 15
click at [303, 255] on icon "button" at bounding box center [298, 257] width 11 height 11
click at [281, 292] on div "Crow ignores Fox." at bounding box center [252, 293] width 116 height 24
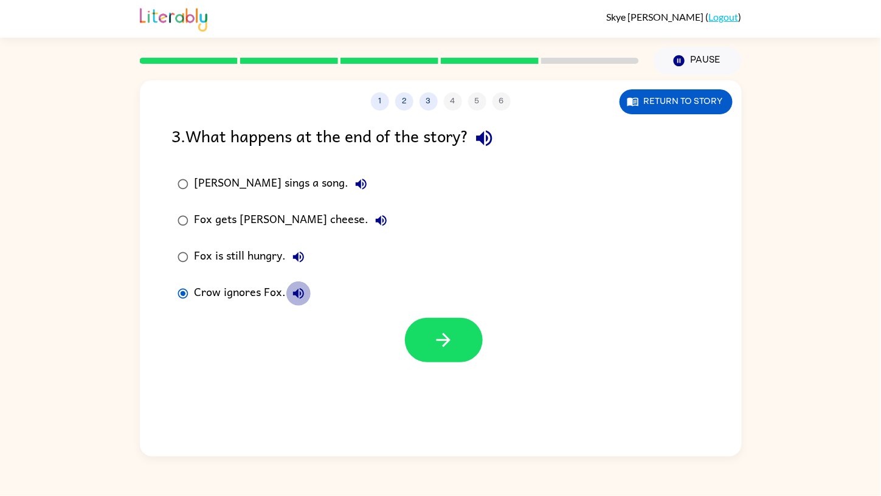
click at [296, 287] on icon "button" at bounding box center [298, 293] width 15 height 15
click at [434, 332] on icon "button" at bounding box center [443, 339] width 21 height 21
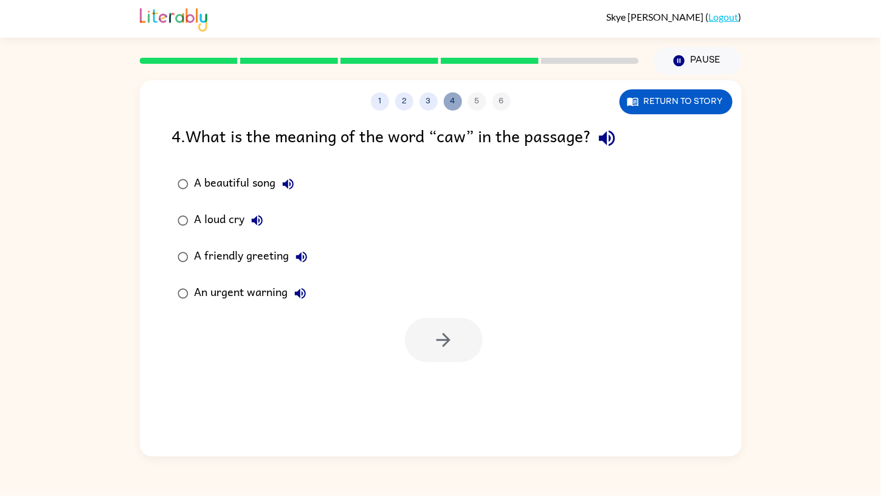
click at [450, 97] on button "4" at bounding box center [453, 101] width 18 height 18
click at [426, 97] on button "3" at bounding box center [428, 101] width 18 height 18
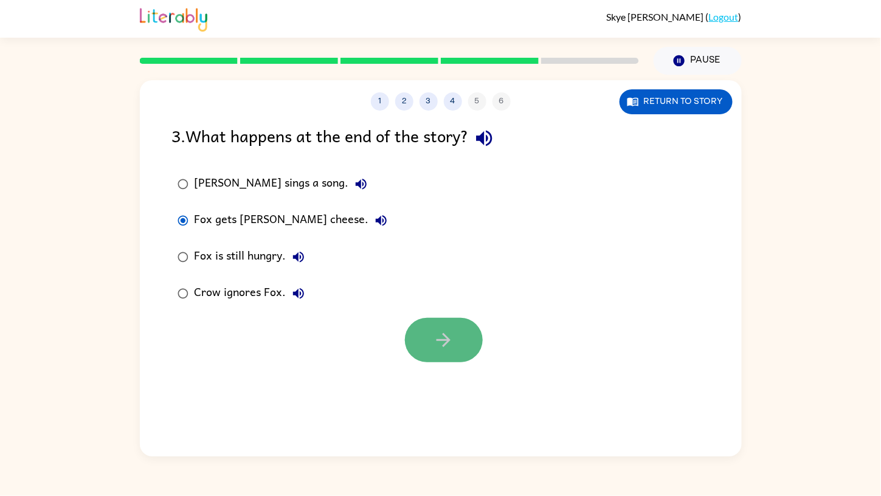
click at [431, 328] on button "button" at bounding box center [444, 340] width 78 height 44
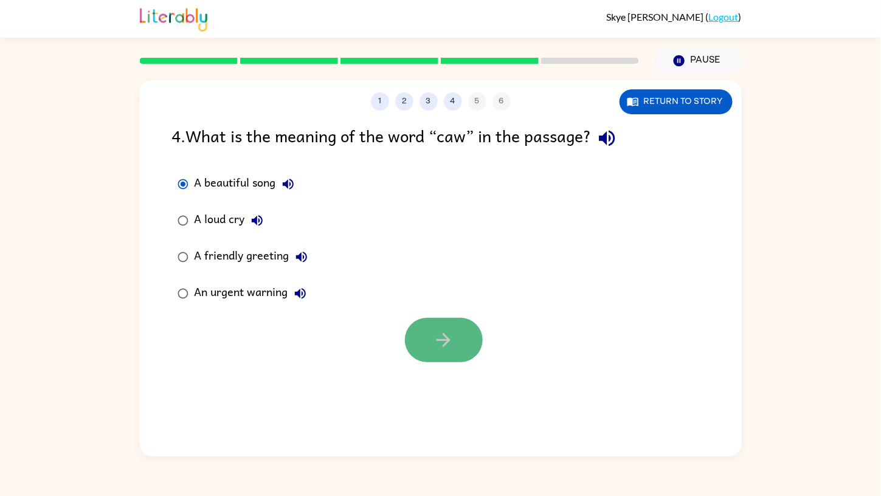
click at [446, 344] on icon "button" at bounding box center [443, 340] width 14 height 14
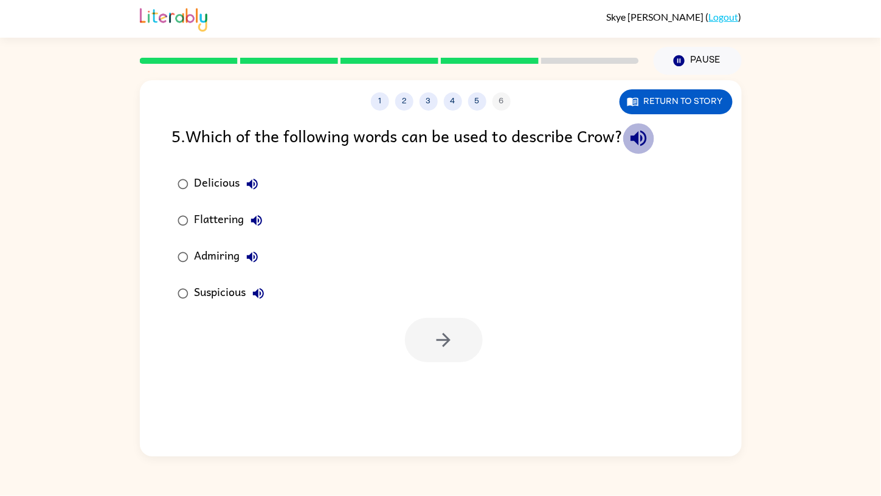
click at [644, 134] on icon "button" at bounding box center [638, 138] width 21 height 21
click at [257, 176] on button "Delicious" at bounding box center [252, 184] width 24 height 24
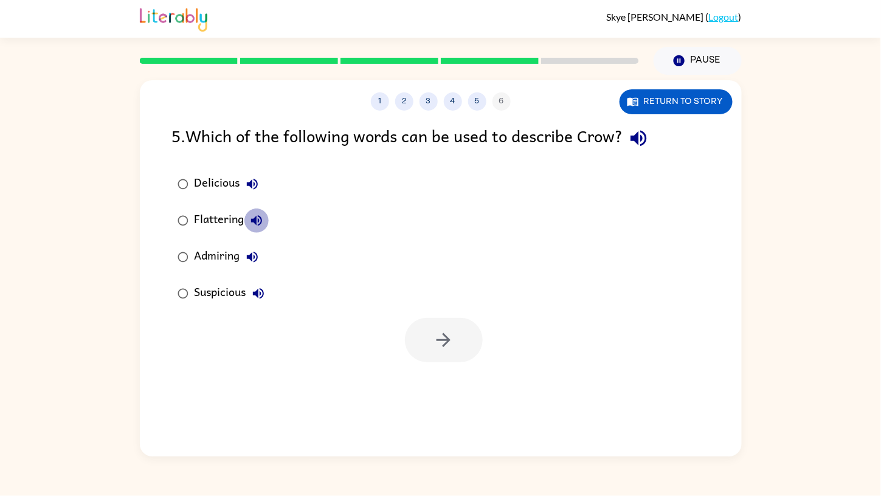
click at [262, 212] on button "Flattering" at bounding box center [256, 220] width 24 height 24
click at [254, 258] on icon "button" at bounding box center [252, 257] width 11 height 11
click at [267, 292] on button "Suspicious" at bounding box center [258, 293] width 24 height 24
click at [442, 343] on icon "button" at bounding box center [443, 339] width 21 height 21
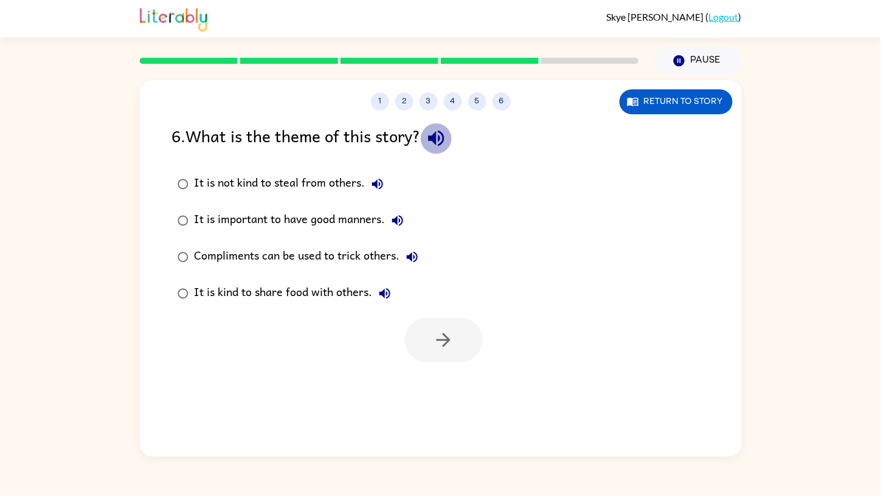
click at [441, 128] on icon "button" at bounding box center [435, 138] width 21 height 21
click at [376, 179] on icon "button" at bounding box center [377, 184] width 15 height 15
click at [405, 210] on div "It is important to have good manners." at bounding box center [301, 220] width 215 height 24
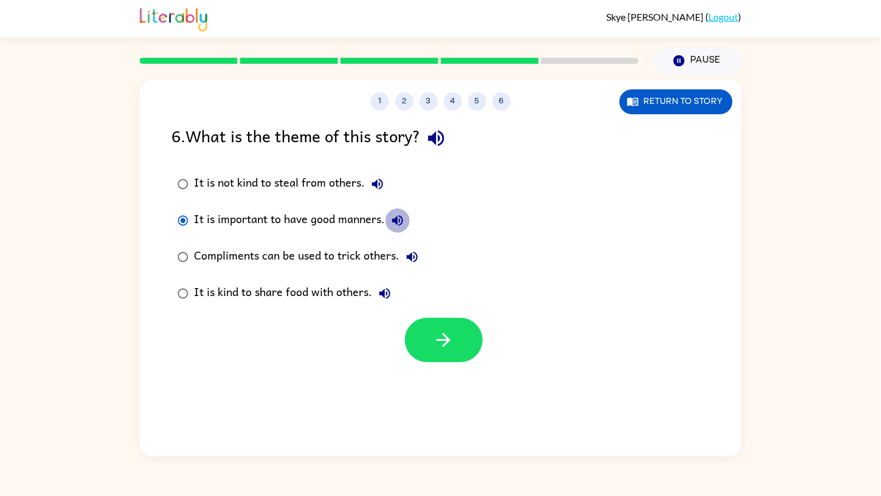
click at [397, 220] on icon "button" at bounding box center [397, 220] width 11 height 11
click at [414, 253] on icon "button" at bounding box center [412, 257] width 15 height 15
click at [383, 286] on button "It is kind to share food with others." at bounding box center [385, 293] width 24 height 24
click at [410, 245] on button "Compliments can be used to trick others." at bounding box center [412, 257] width 24 height 24
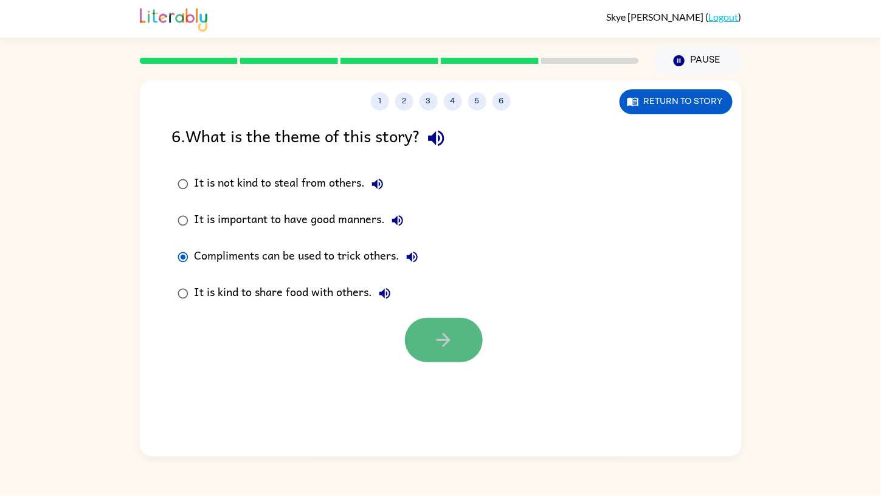
click at [443, 337] on icon "button" at bounding box center [443, 339] width 21 height 21
